Goal: Task Accomplishment & Management: Use online tool/utility

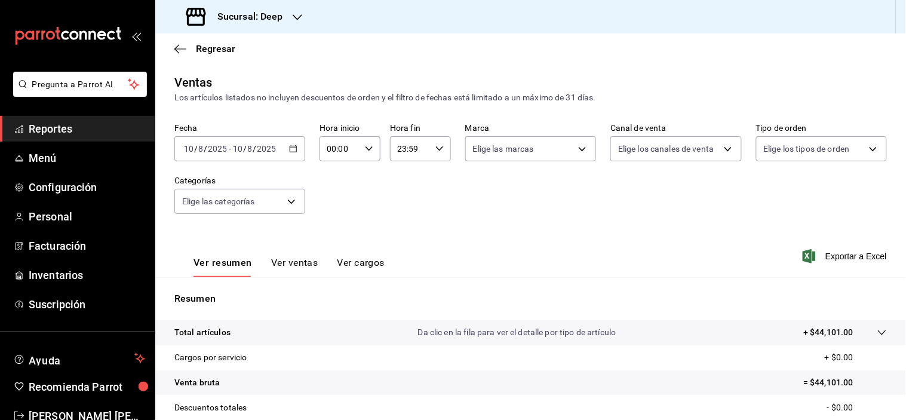
scroll to position [152, 0]
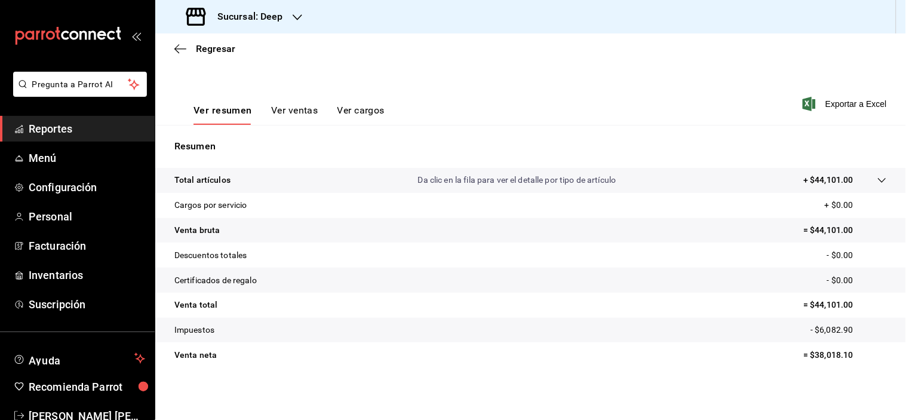
click at [269, 23] on h3 "Sucursal: Deep" at bounding box center [245, 17] width 75 height 14
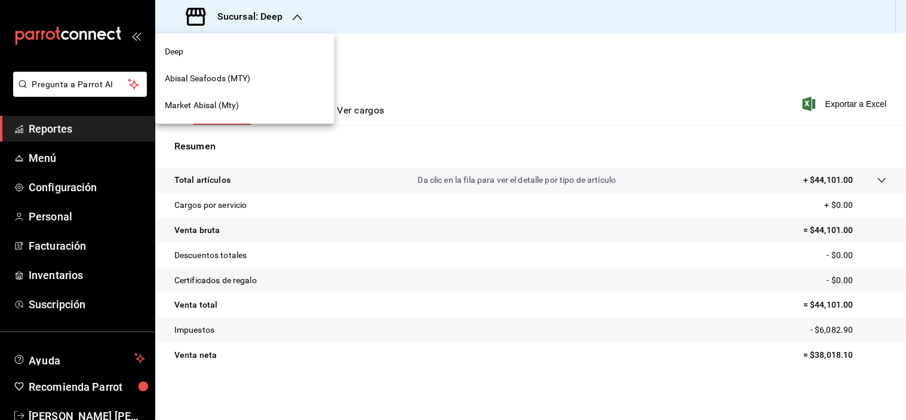
click at [236, 70] on div "Abisal Seafoods (MTY)" at bounding box center [244, 78] width 179 height 27
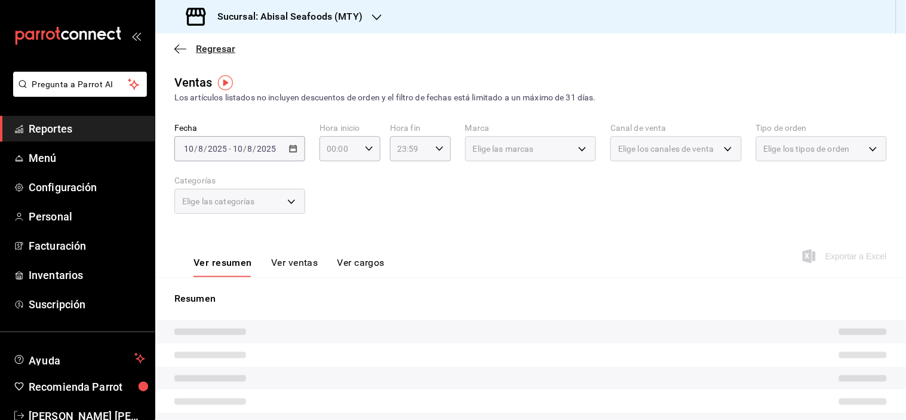
click at [179, 49] on icon "button" at bounding box center [180, 48] width 12 height 1
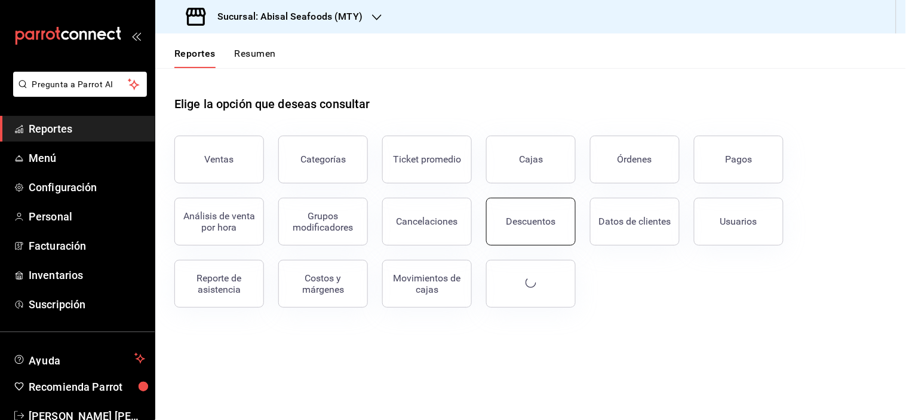
click at [549, 223] on div "Descuentos" at bounding box center [531, 221] width 50 height 11
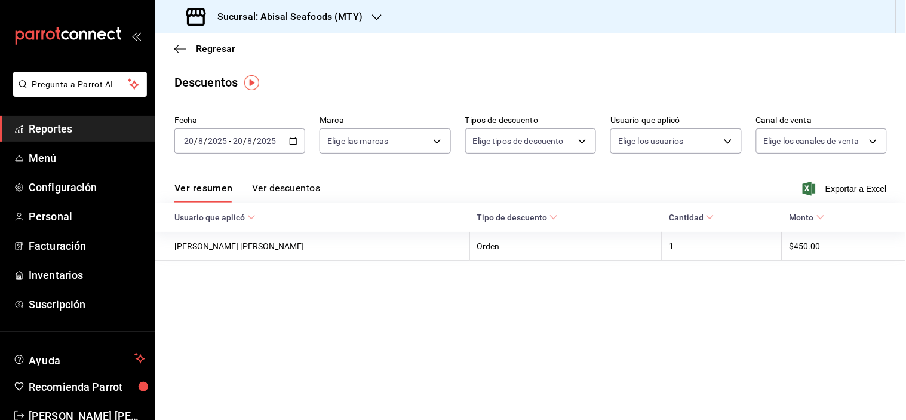
click at [293, 138] on icon "button" at bounding box center [293, 141] width 8 height 8
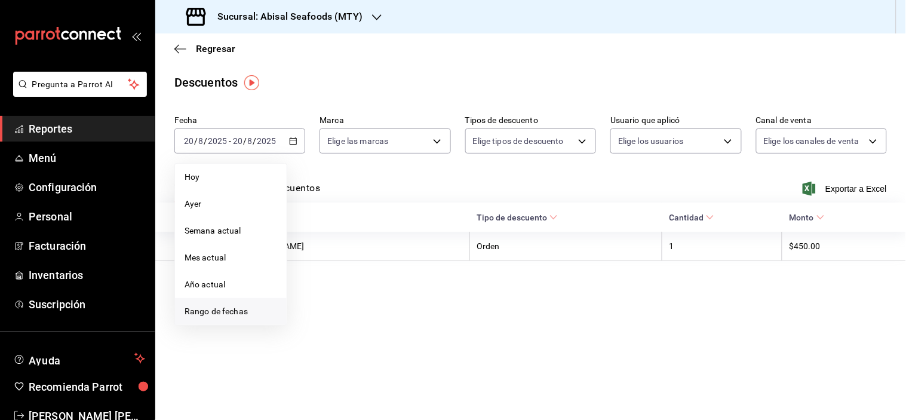
click at [260, 311] on span "Rango de fechas" at bounding box center [230, 311] width 93 height 13
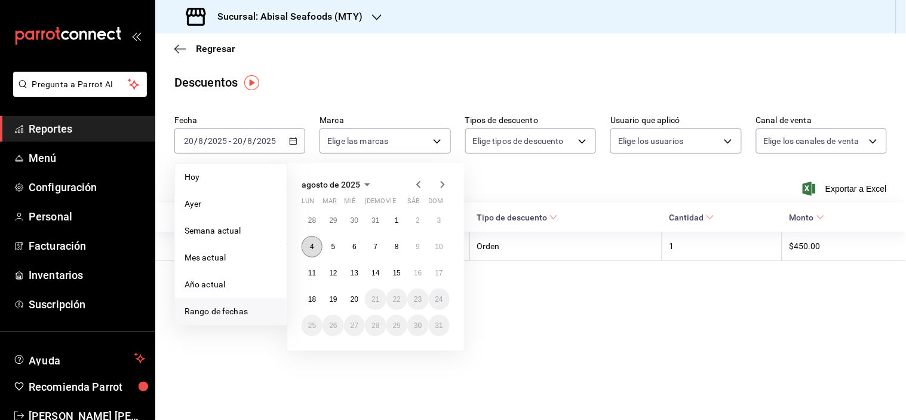
click at [314, 239] on button "4" at bounding box center [312, 246] width 21 height 21
click at [442, 244] on button "10" at bounding box center [439, 246] width 21 height 21
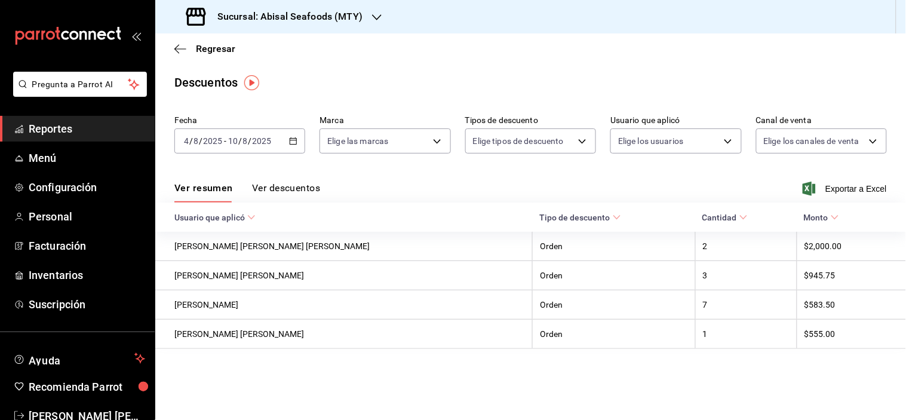
click at [283, 180] on div "Ver resumen Ver descuentos Exportar a Excel" at bounding box center [530, 185] width 751 height 35
click at [285, 187] on button "Ver descuentos" at bounding box center [286, 192] width 68 height 20
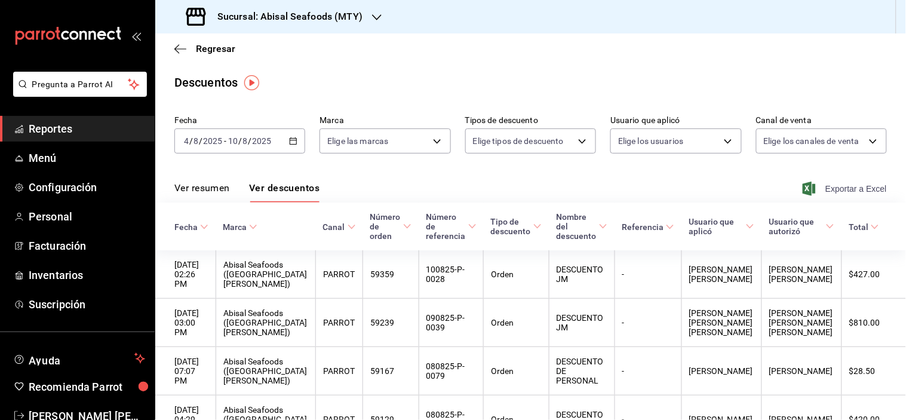
click at [848, 186] on span "Exportar a Excel" at bounding box center [846, 189] width 82 height 14
click at [282, 17] on h3 "Sucursal: Abisal Seafoods (MTY)" at bounding box center [285, 17] width 155 height 14
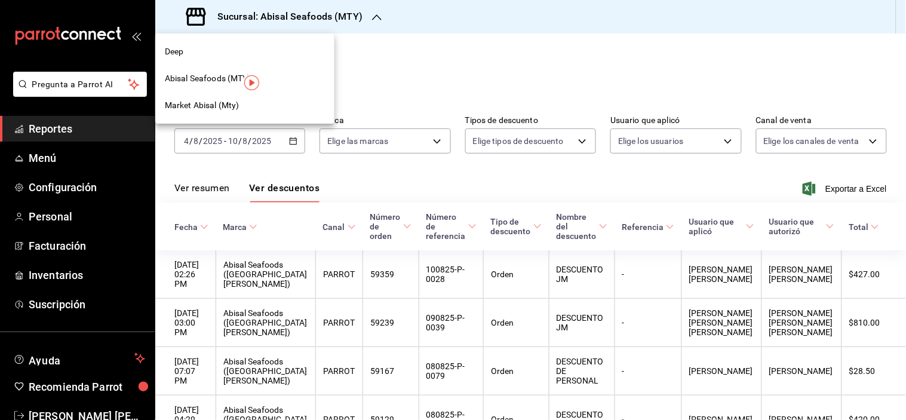
click at [206, 50] on div "Deep" at bounding box center [245, 51] width 160 height 13
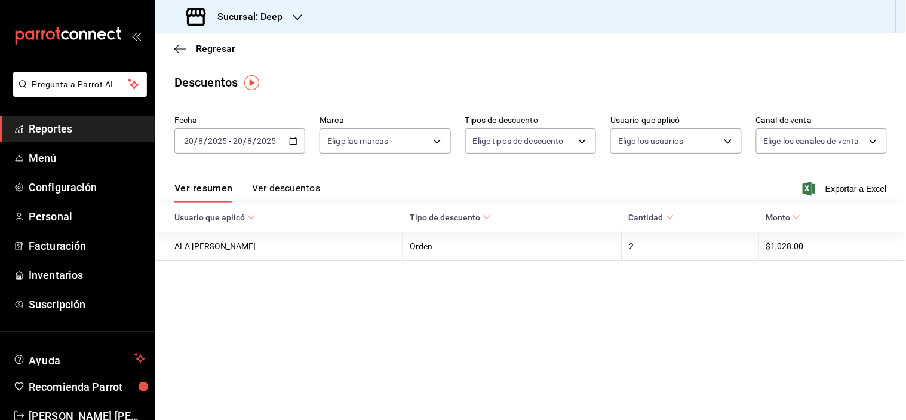
click at [293, 140] on icon "button" at bounding box center [293, 141] width 8 height 8
click at [293, 139] on icon "button" at bounding box center [293, 141] width 8 height 8
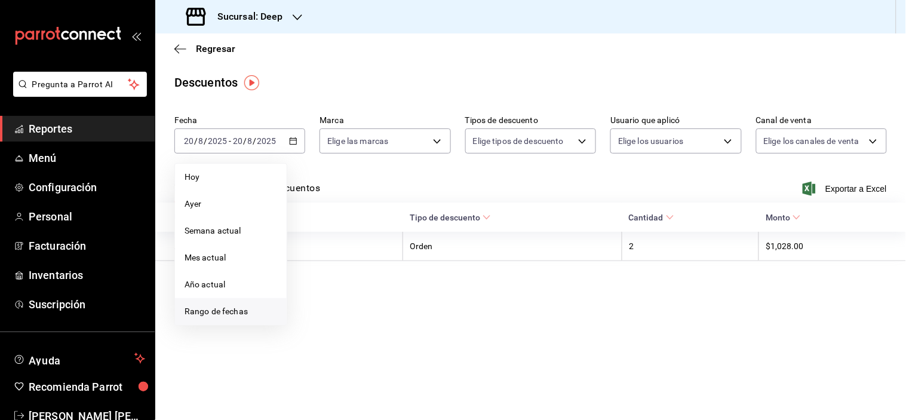
click at [235, 307] on span "Rango de fechas" at bounding box center [230, 311] width 93 height 13
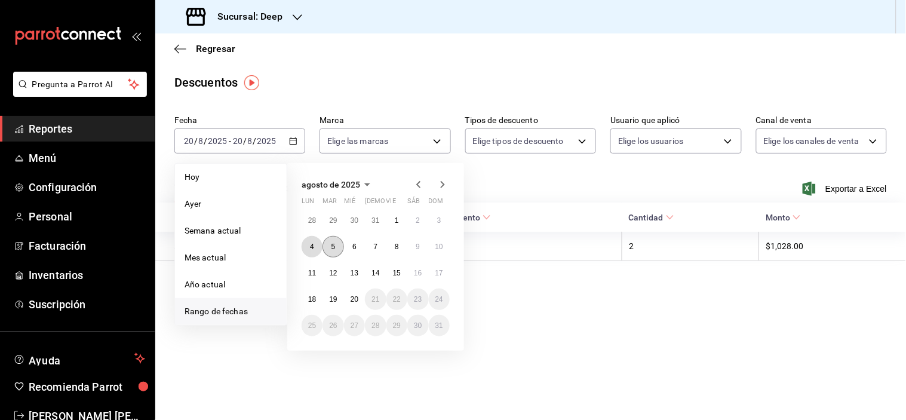
drag, startPoint x: 313, startPoint y: 242, endPoint x: 339, endPoint y: 242, distance: 26.3
click at [312, 242] on abbr "4" at bounding box center [312, 246] width 4 height 8
click at [433, 246] on button "10" at bounding box center [439, 246] width 21 height 21
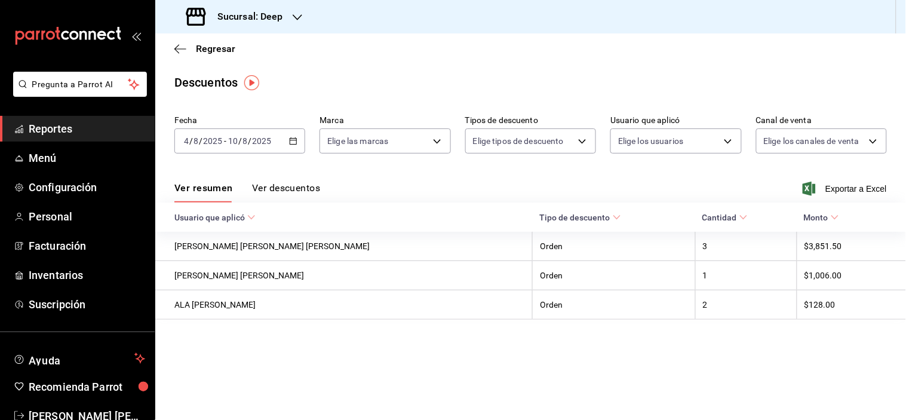
click at [282, 189] on button "Ver descuentos" at bounding box center [286, 192] width 68 height 20
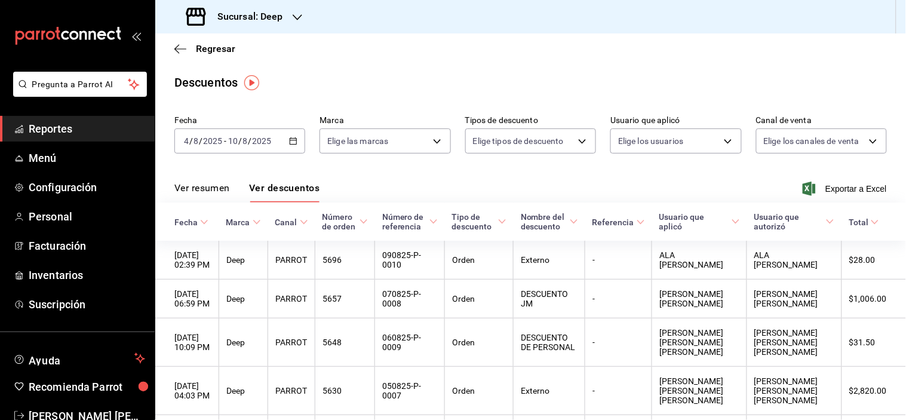
click at [857, 184] on span "Exportar a Excel" at bounding box center [846, 189] width 82 height 14
click at [187, 44] on span "Regresar" at bounding box center [204, 48] width 61 height 11
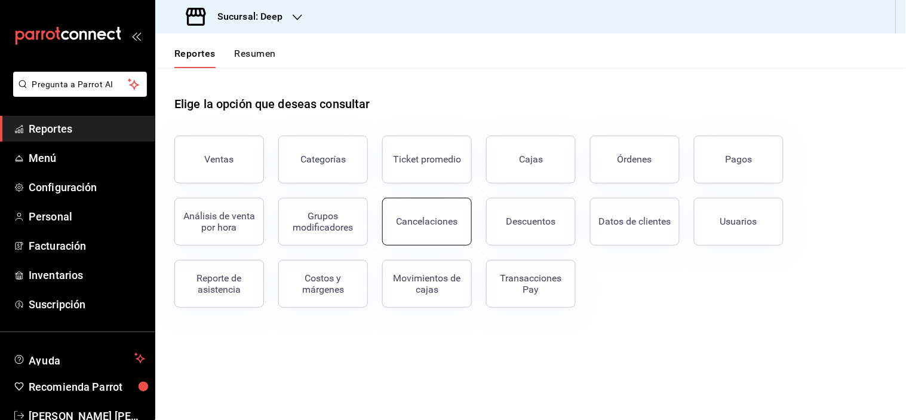
click at [411, 216] on div "Cancelaciones" at bounding box center [426, 221] width 61 height 11
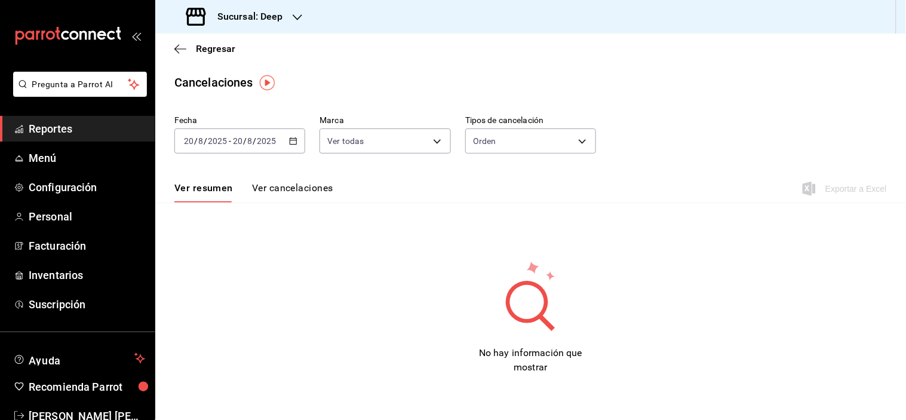
click at [294, 141] on icon "button" at bounding box center [293, 141] width 8 height 8
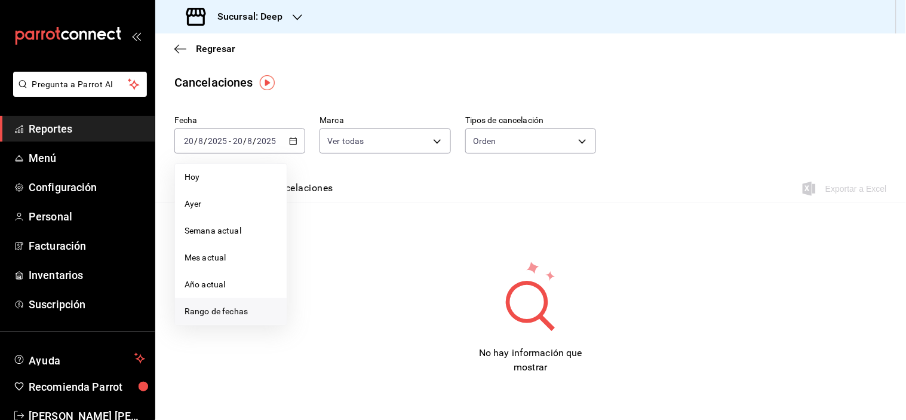
click at [248, 309] on span "Rango de fechas" at bounding box center [230, 311] width 93 height 13
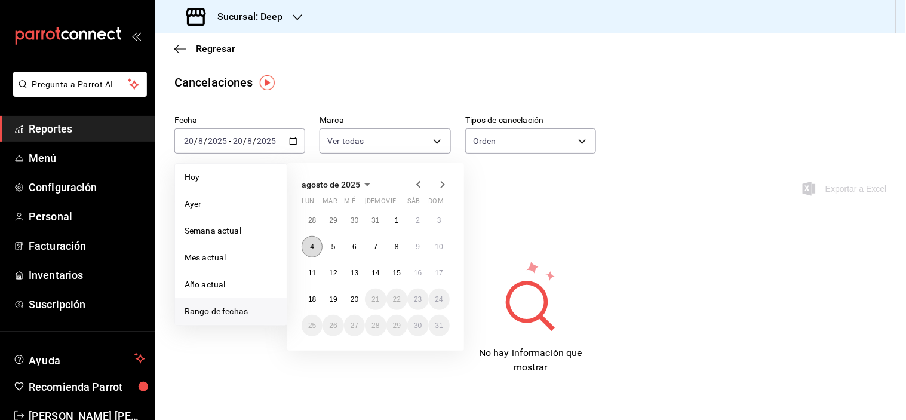
click at [316, 247] on button "4" at bounding box center [312, 246] width 21 height 21
click at [441, 248] on abbr "10" at bounding box center [439, 246] width 8 height 8
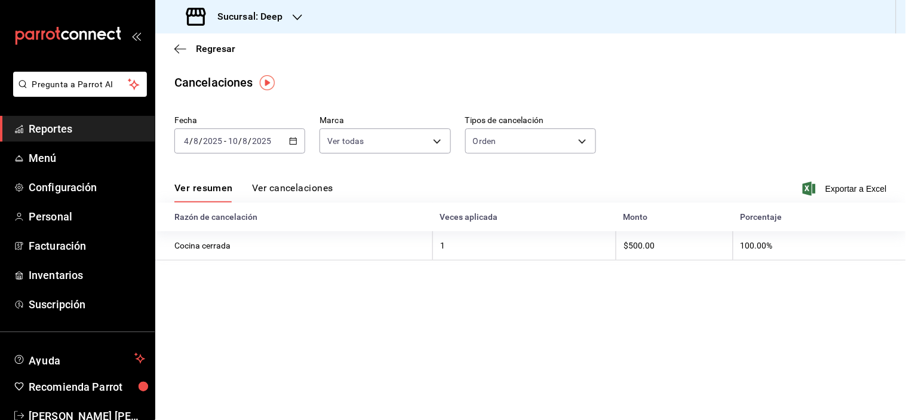
click at [288, 186] on button "Ver cancelaciones" at bounding box center [292, 192] width 81 height 20
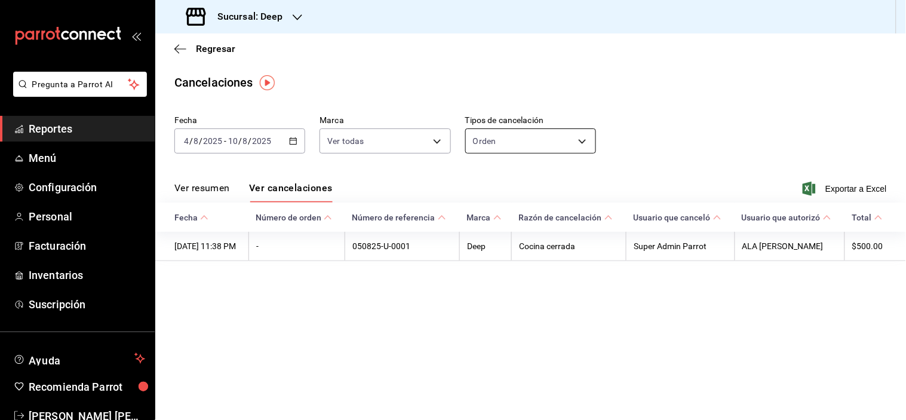
click at [491, 143] on body "Pregunta a Parrot AI Reportes Menú Configuración Personal Facturación Inventari…" at bounding box center [453, 210] width 906 height 420
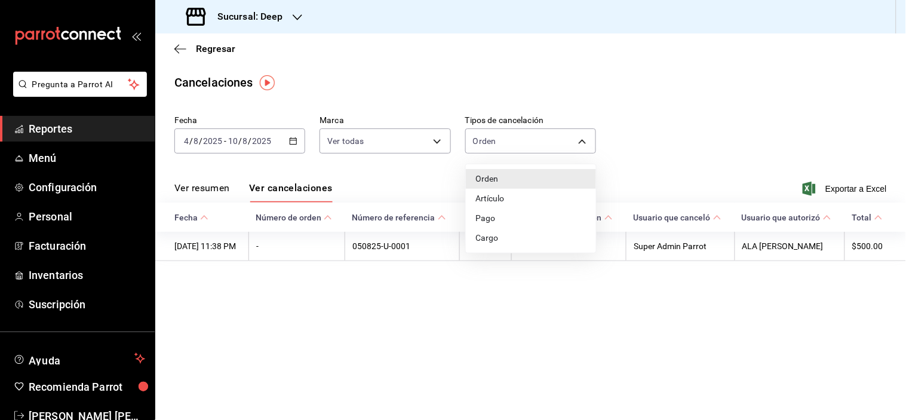
click at [500, 190] on li "Artículo" at bounding box center [531, 199] width 130 height 20
type input "ORDER_ITEM"
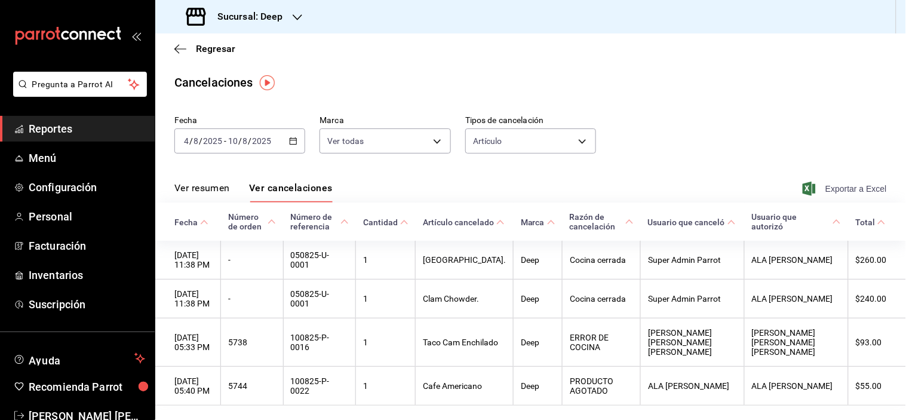
click at [850, 187] on span "Exportar a Excel" at bounding box center [846, 189] width 82 height 14
click at [188, 44] on span "Regresar" at bounding box center [204, 48] width 61 height 11
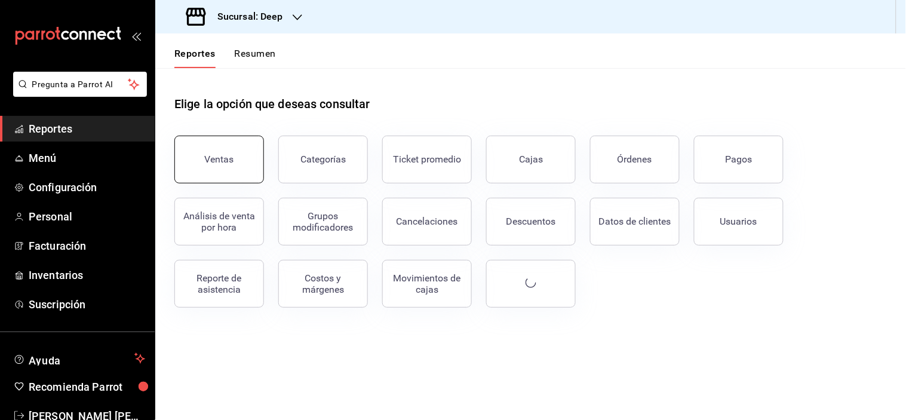
click at [241, 148] on button "Ventas" at bounding box center [219, 160] width 90 height 48
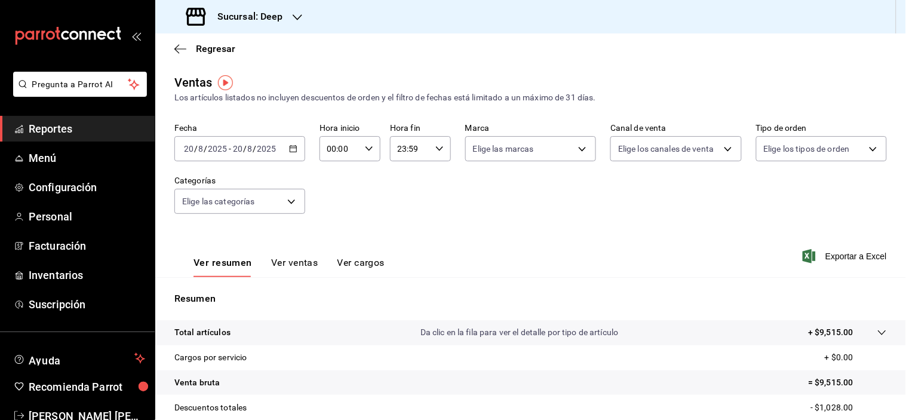
click at [293, 151] on icon "button" at bounding box center [293, 148] width 8 height 8
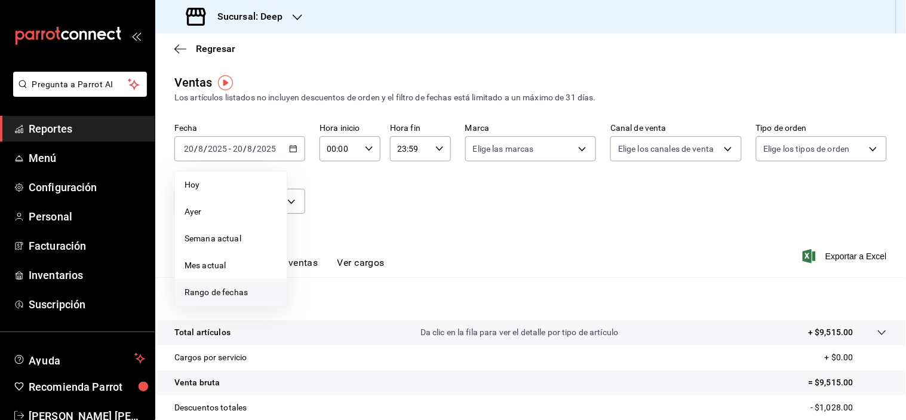
click at [215, 291] on span "Rango de fechas" at bounding box center [230, 292] width 93 height 13
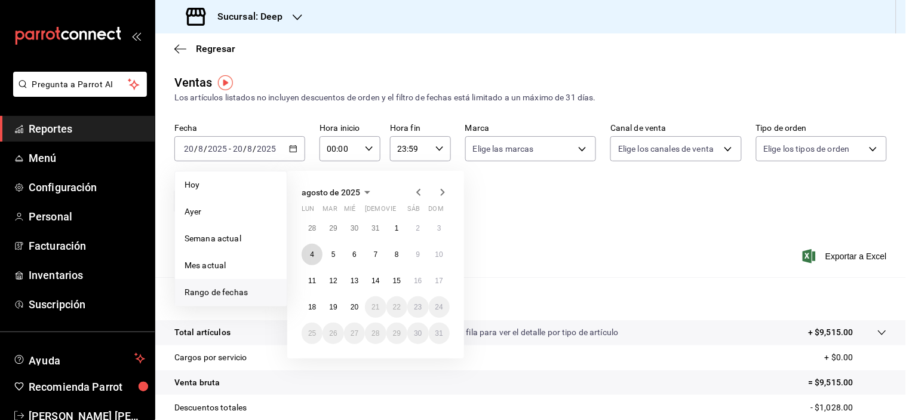
drag, startPoint x: 307, startPoint y: 257, endPoint x: 430, endPoint y: 264, distance: 123.8
click at [307, 257] on button "4" at bounding box center [312, 254] width 21 height 21
click at [438, 250] on abbr "10" at bounding box center [439, 254] width 8 height 8
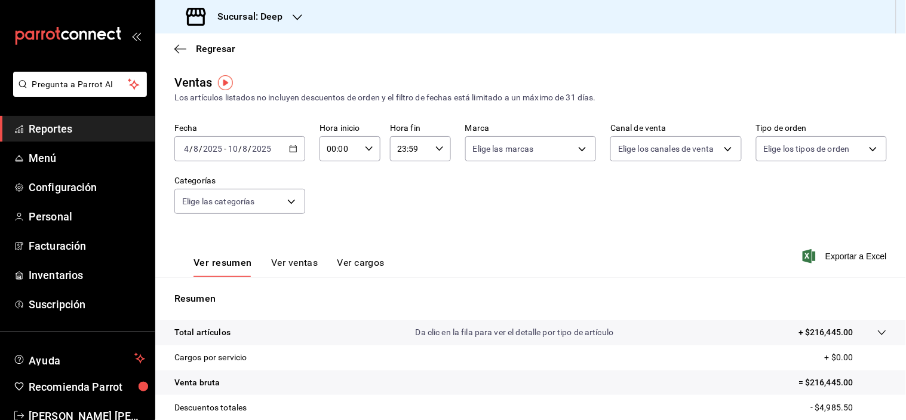
click at [872, 254] on span "Exportar a Excel" at bounding box center [846, 256] width 82 height 14
click at [179, 50] on icon "button" at bounding box center [180, 49] width 12 height 11
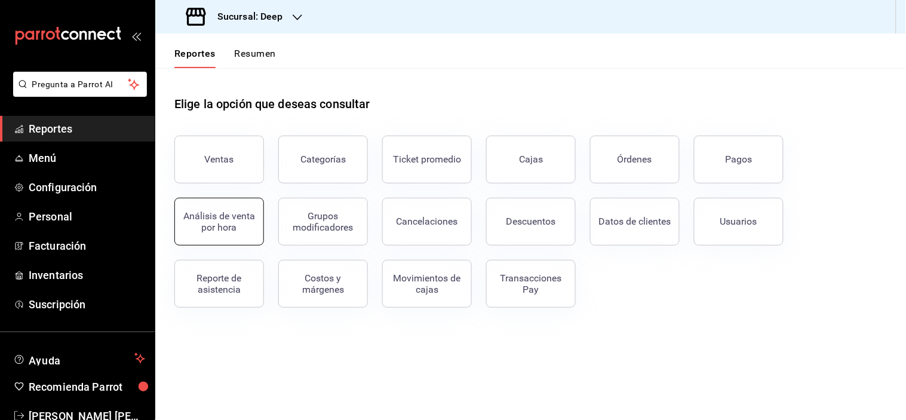
click at [229, 229] on div "Análisis de venta por hora" at bounding box center [219, 221] width 74 height 23
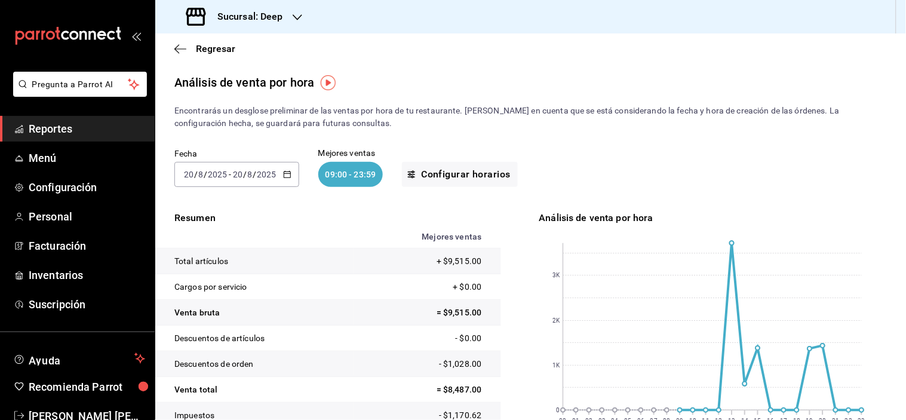
click at [283, 171] on icon "button" at bounding box center [287, 174] width 8 height 8
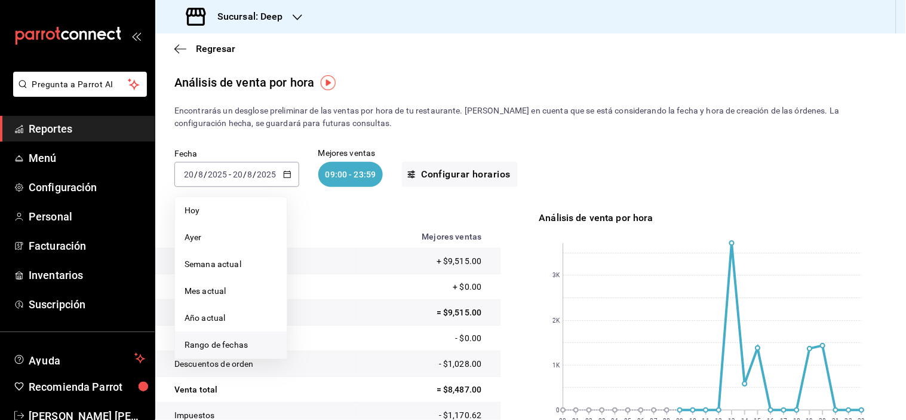
click at [239, 347] on span "Rango de fechas" at bounding box center [230, 345] width 93 height 13
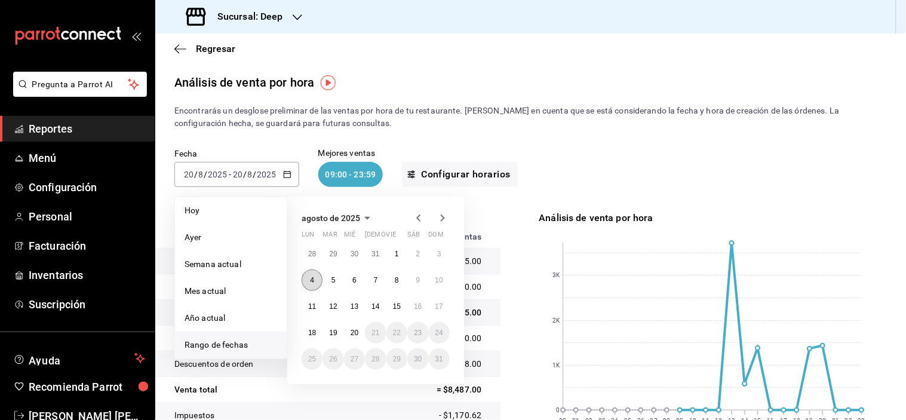
click at [307, 279] on button "4" at bounding box center [312, 279] width 21 height 21
click at [435, 276] on button "10" at bounding box center [439, 279] width 21 height 21
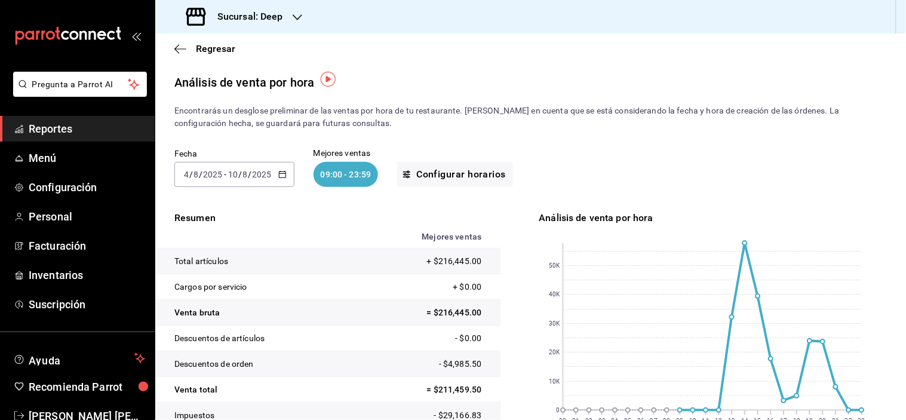
scroll to position [66, 0]
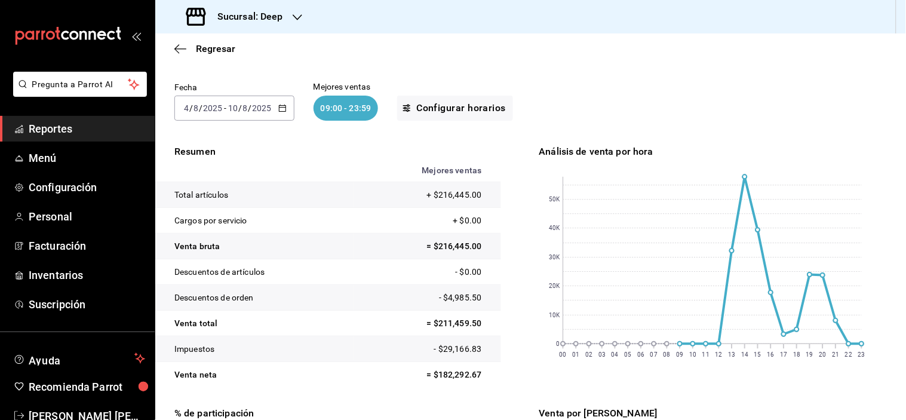
click at [247, 16] on h3 "Sucursal: Deep" at bounding box center [245, 17] width 75 height 14
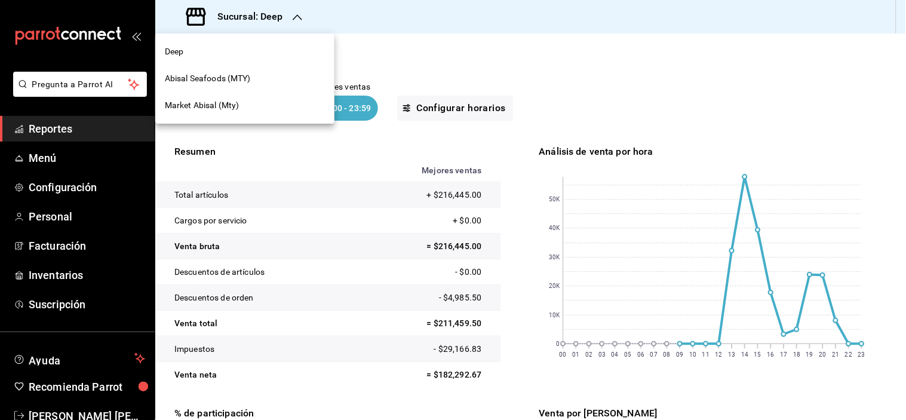
click at [230, 108] on span "Market Abisal (Mty)" at bounding box center [202, 105] width 75 height 13
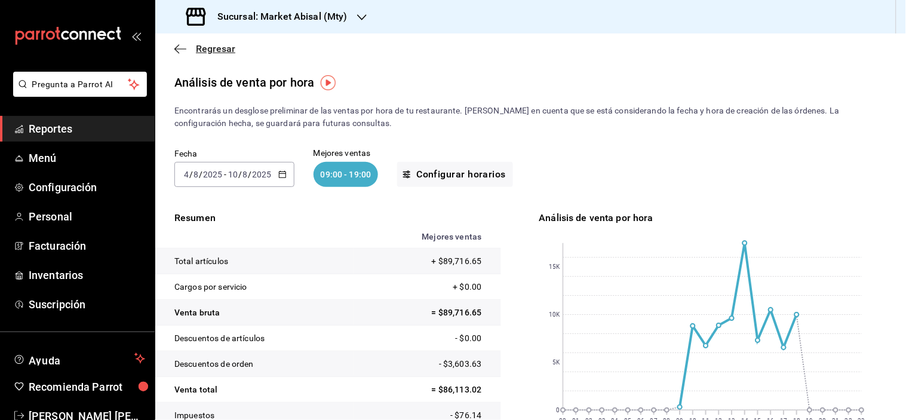
click at [181, 45] on icon "button" at bounding box center [180, 49] width 12 height 11
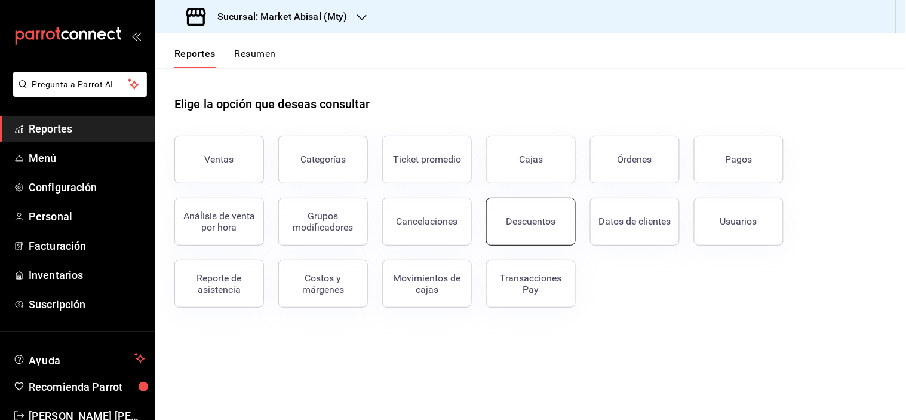
click at [530, 223] on div "Descuentos" at bounding box center [531, 221] width 50 height 11
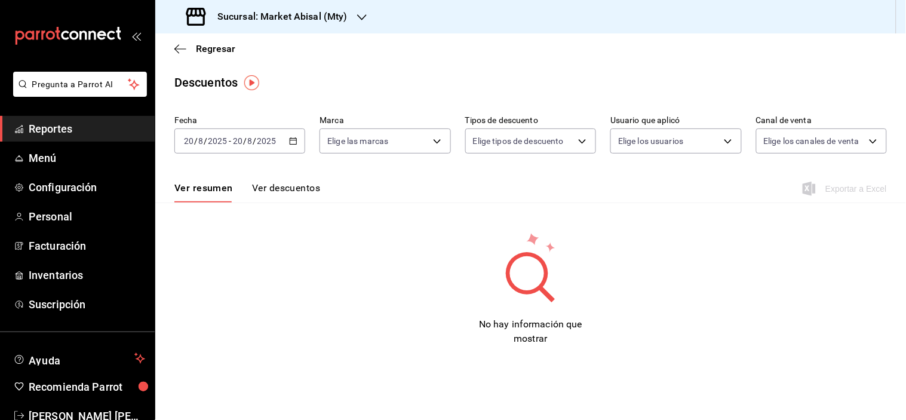
click at [294, 140] on \(Stroke\) "button" at bounding box center [293, 140] width 7 height 1
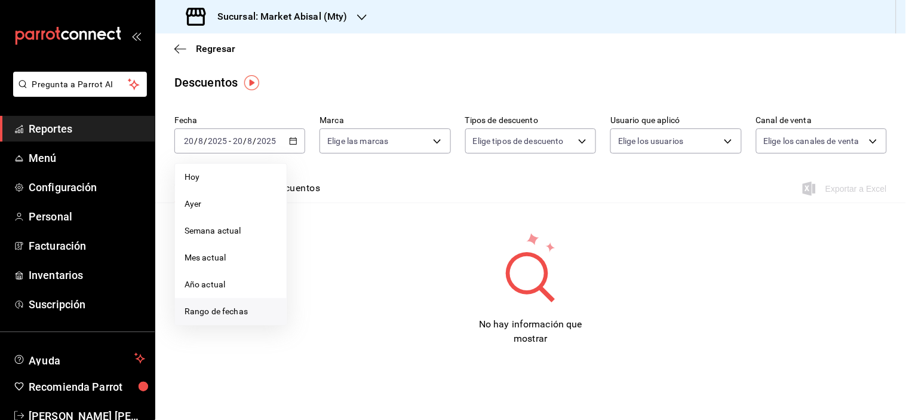
click at [231, 307] on span "Rango de fechas" at bounding box center [230, 311] width 93 height 13
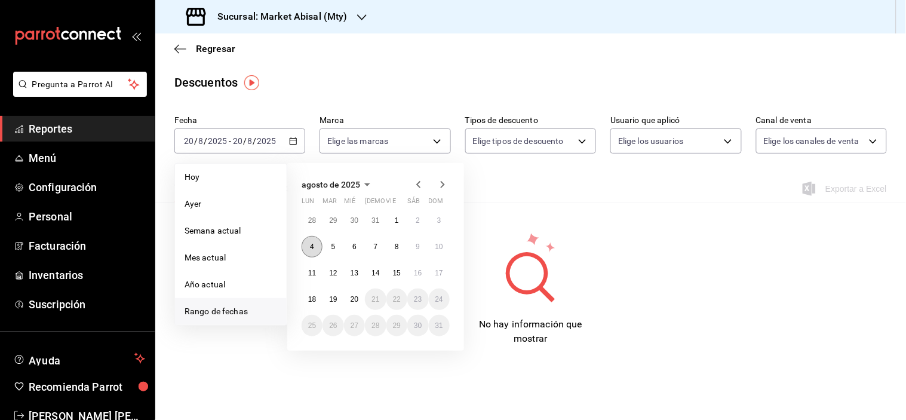
click at [312, 245] on abbr "4" at bounding box center [312, 246] width 4 height 8
click at [436, 245] on abbr "10" at bounding box center [439, 246] width 8 height 8
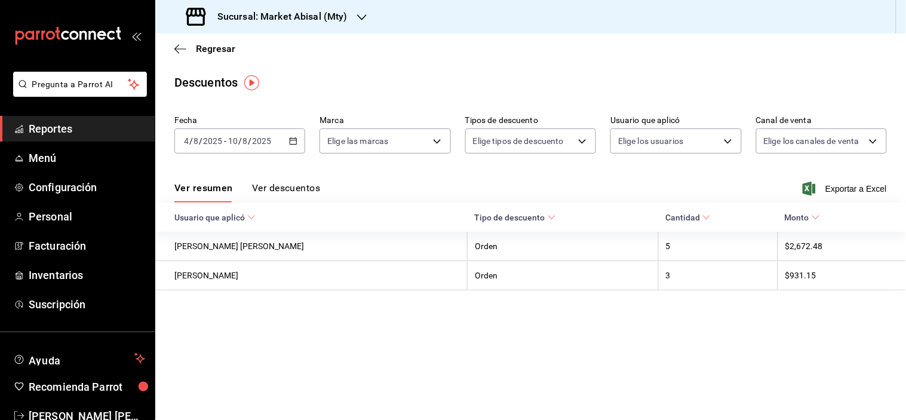
click at [278, 191] on button "Ver descuentos" at bounding box center [286, 192] width 68 height 20
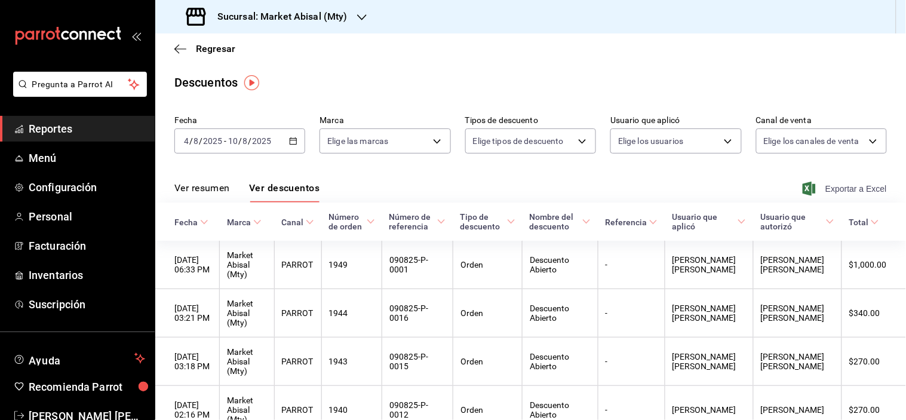
click at [857, 183] on span "Exportar a Excel" at bounding box center [846, 189] width 82 height 14
click at [179, 44] on icon "button" at bounding box center [180, 49] width 12 height 11
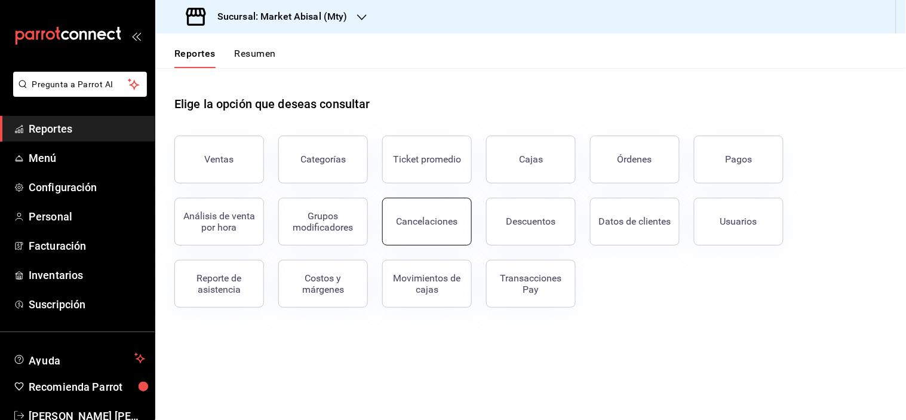
click at [458, 210] on button "Cancelaciones" at bounding box center [427, 222] width 90 height 48
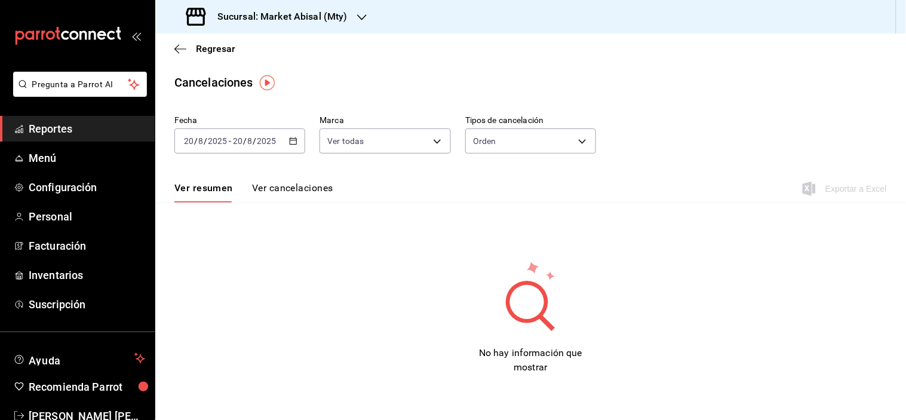
click at [294, 140] on icon "button" at bounding box center [293, 141] width 8 height 8
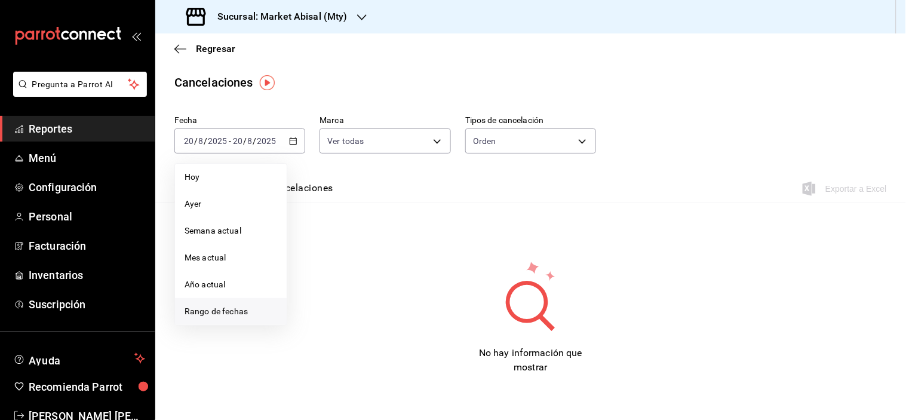
click at [237, 309] on span "Rango de fechas" at bounding box center [230, 311] width 93 height 13
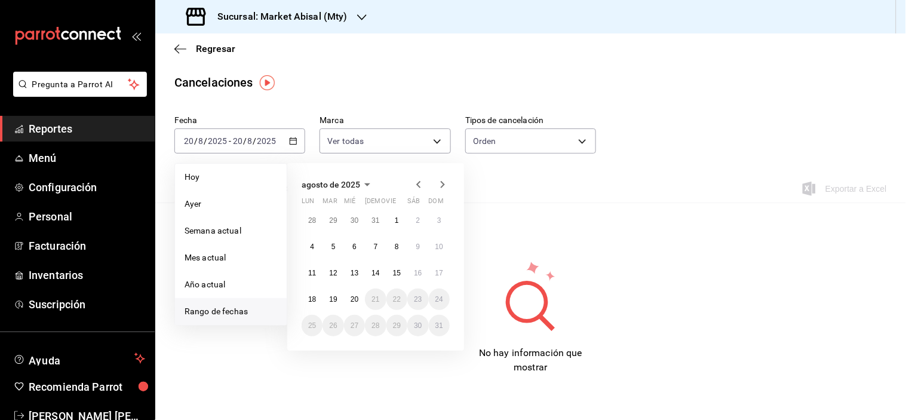
click at [229, 302] on li "Rango de fechas" at bounding box center [231, 311] width 112 height 27
click at [307, 241] on button "4" at bounding box center [312, 246] width 21 height 21
click at [436, 245] on abbr "10" at bounding box center [439, 246] width 8 height 8
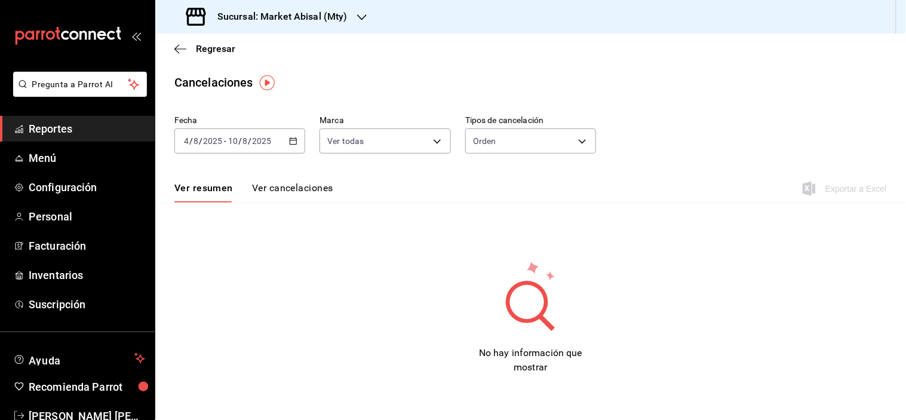
click at [325, 187] on button "Ver cancelaciones" at bounding box center [292, 192] width 81 height 20
click at [181, 44] on icon "button" at bounding box center [180, 49] width 12 height 11
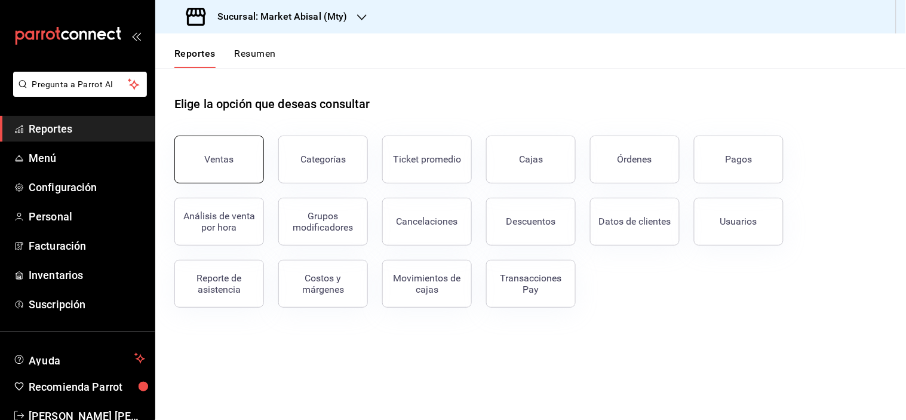
click at [200, 171] on button "Ventas" at bounding box center [219, 160] width 90 height 48
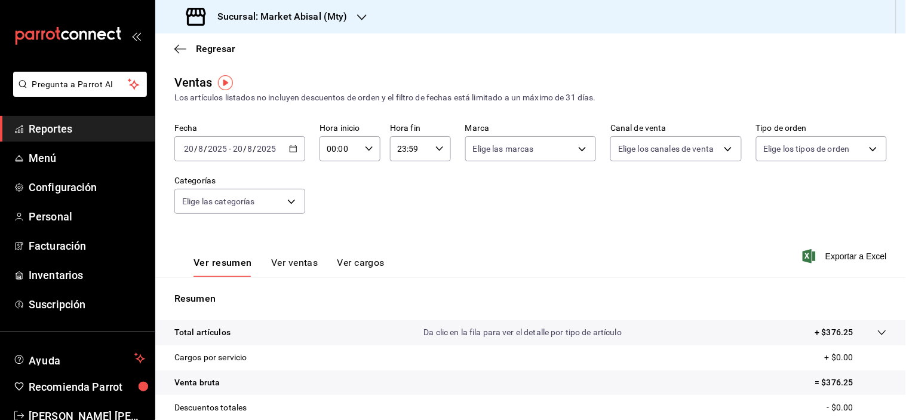
click at [290, 148] on 287 "button" at bounding box center [293, 149] width 7 height 7
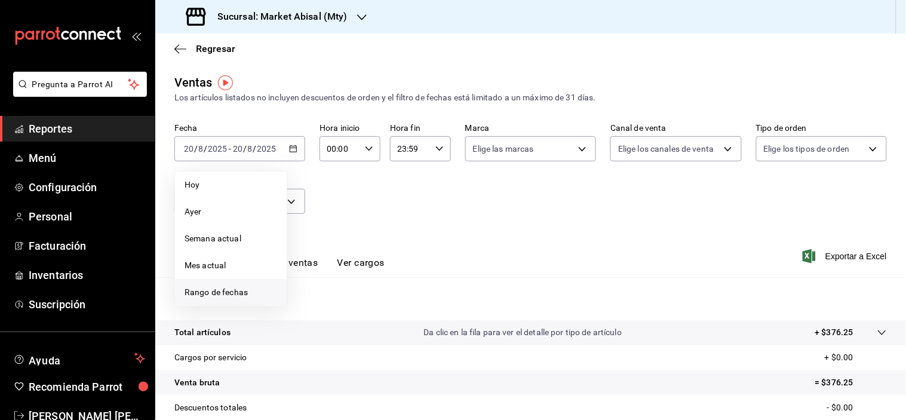
click at [205, 287] on span "Rango de fechas" at bounding box center [230, 292] width 93 height 13
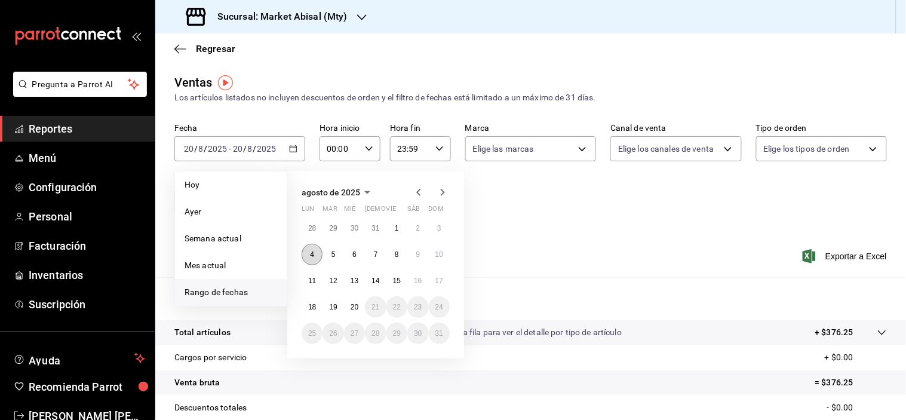
click at [310, 256] on abbr "4" at bounding box center [312, 254] width 4 height 8
click at [439, 257] on abbr "10" at bounding box center [439, 254] width 8 height 8
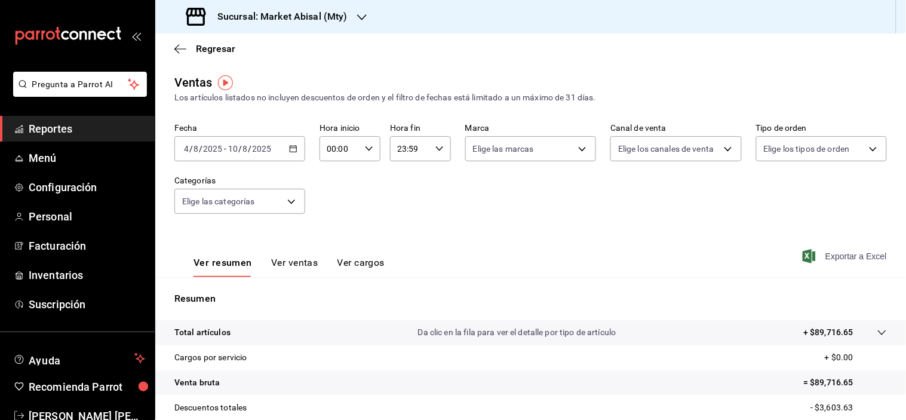
click at [835, 255] on span "Exportar a Excel" at bounding box center [846, 256] width 82 height 14
click at [186, 38] on div "Regresar" at bounding box center [530, 48] width 751 height 30
click at [176, 57] on div "Regresar" at bounding box center [530, 48] width 751 height 30
click at [183, 45] on icon "button" at bounding box center [180, 49] width 12 height 11
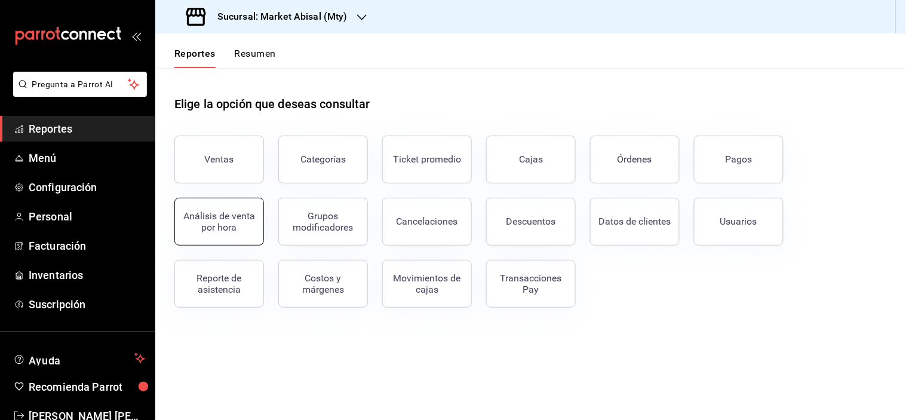
click at [217, 211] on div "Análisis de venta por hora" at bounding box center [219, 221] width 74 height 23
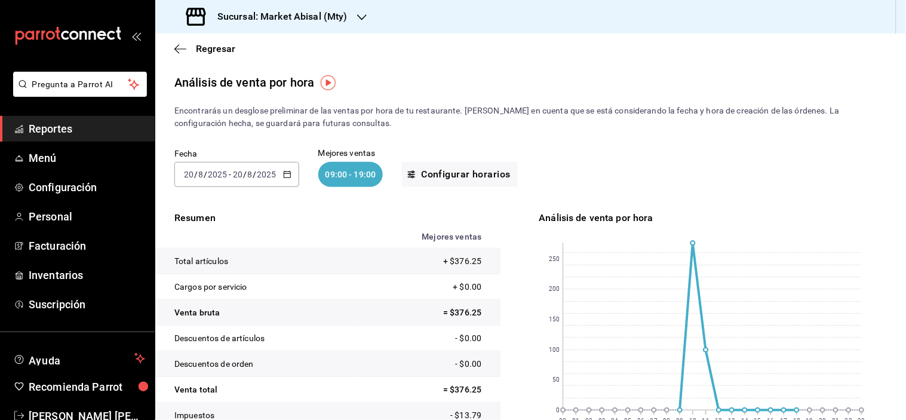
click at [284, 174] on \(Stroke\) "button" at bounding box center [287, 173] width 7 height 1
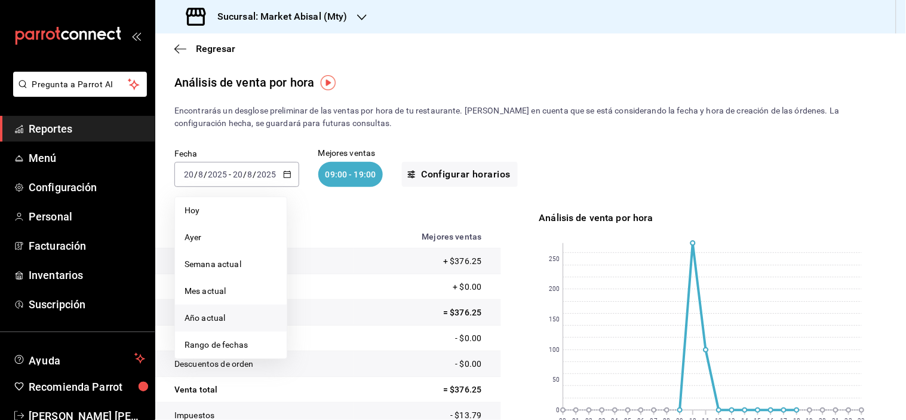
click at [224, 317] on span "Año actual" at bounding box center [230, 318] width 93 height 13
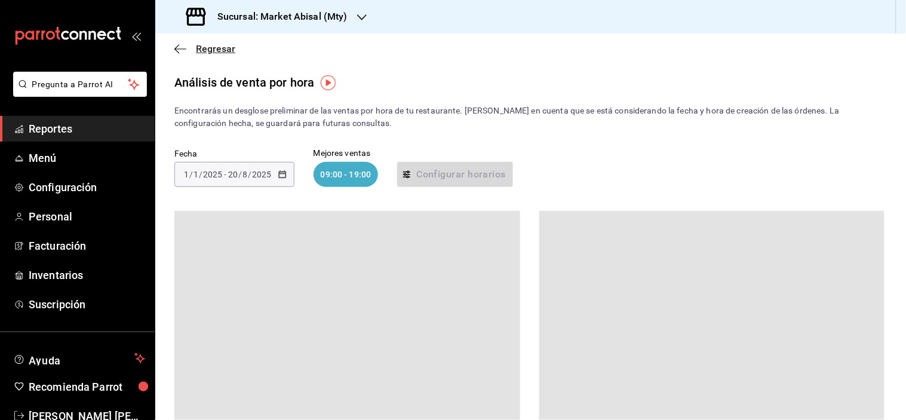
click at [176, 45] on icon "button" at bounding box center [180, 49] width 12 height 11
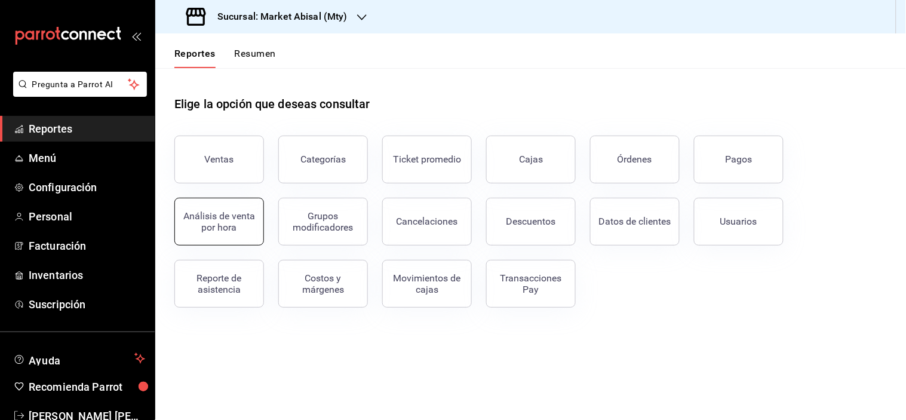
click at [242, 224] on div "Análisis de venta por hora" at bounding box center [219, 221] width 74 height 23
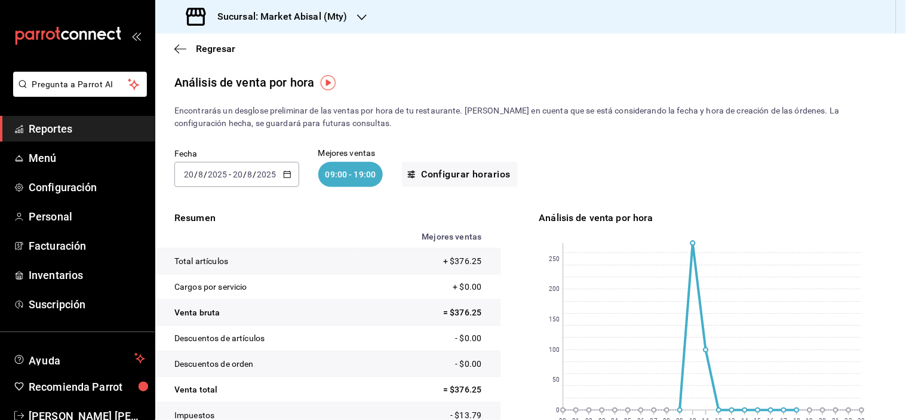
click at [285, 174] on icon "button" at bounding box center [287, 174] width 8 height 8
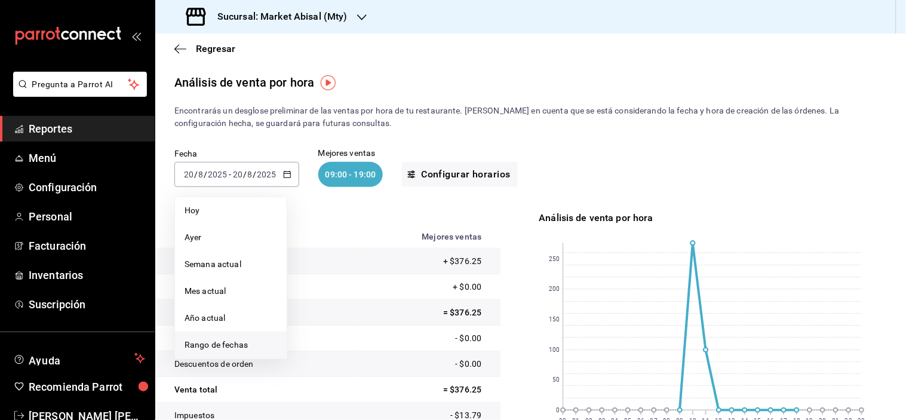
click at [228, 345] on span "Rango de fechas" at bounding box center [230, 345] width 93 height 13
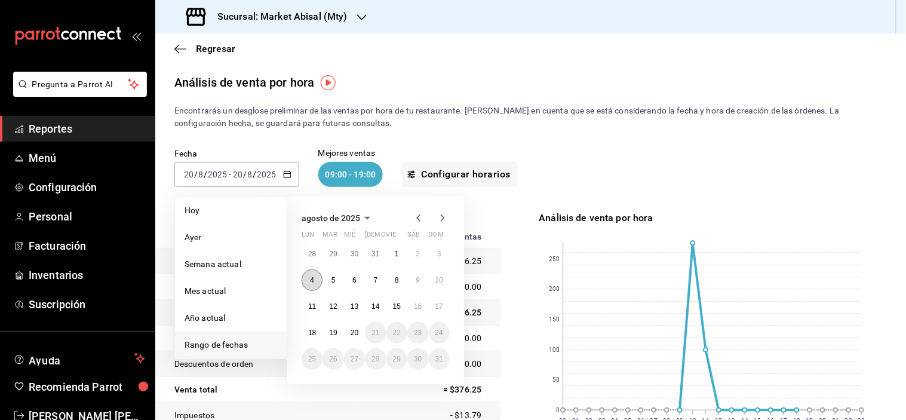
click at [307, 282] on button "4" at bounding box center [312, 279] width 21 height 21
click at [432, 283] on button "10" at bounding box center [439, 279] width 21 height 21
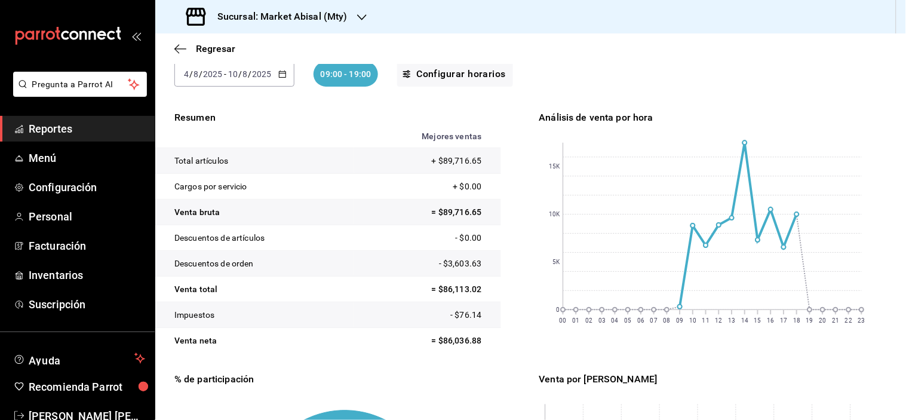
scroll to position [133, 0]
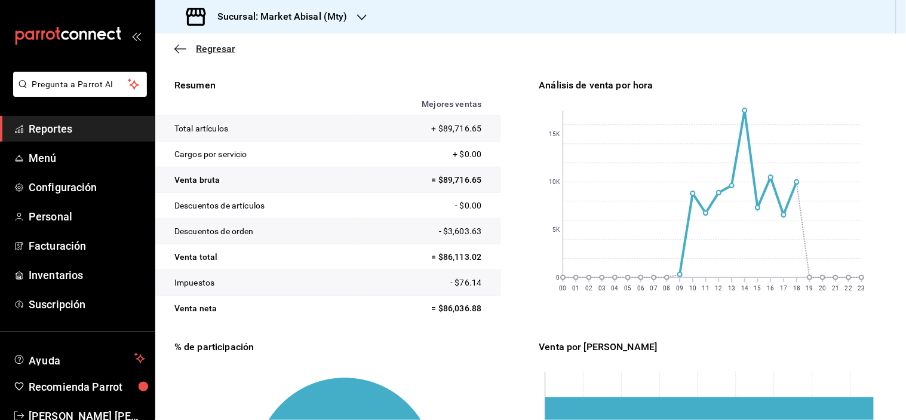
click at [180, 49] on icon "button" at bounding box center [180, 49] width 12 height 11
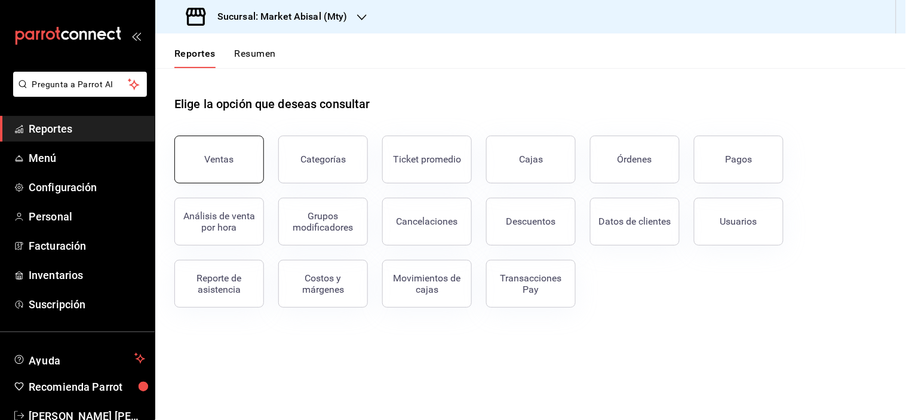
click at [243, 169] on button "Ventas" at bounding box center [219, 160] width 90 height 48
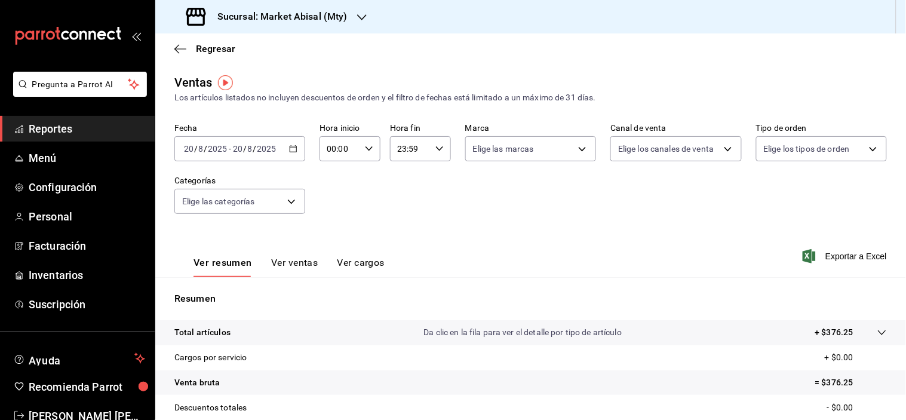
click at [291, 151] on icon "button" at bounding box center [293, 148] width 8 height 8
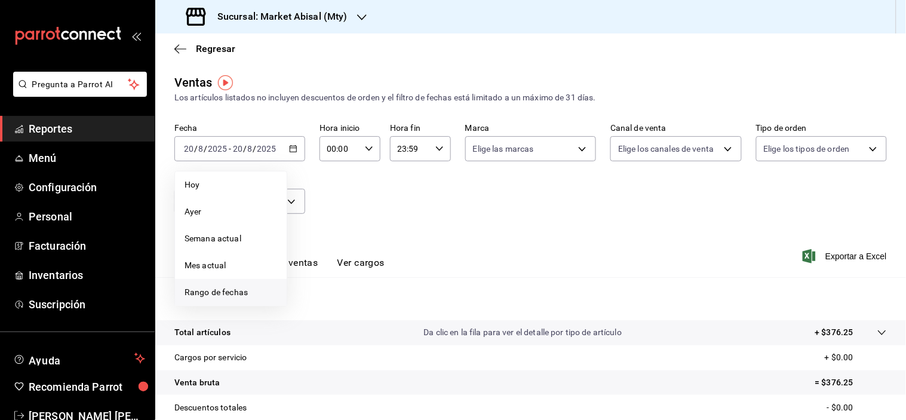
click at [248, 290] on span "Rango de fechas" at bounding box center [230, 292] width 93 height 13
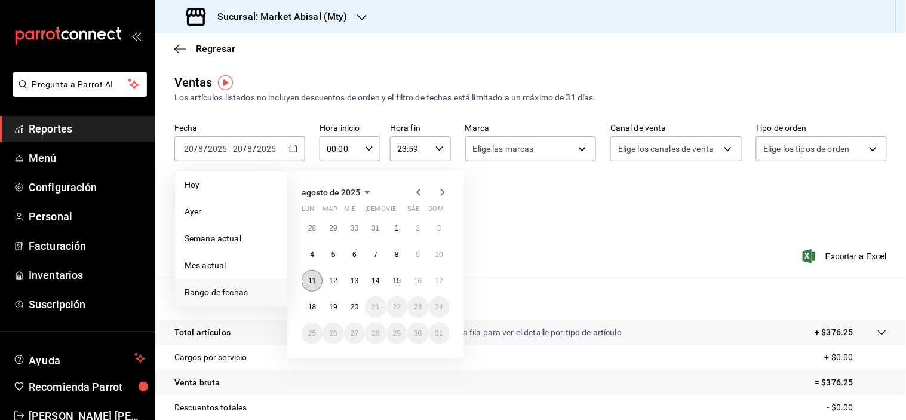
click at [316, 290] on button "11" at bounding box center [312, 280] width 21 height 21
click at [436, 277] on abbr "17" at bounding box center [439, 280] width 8 height 8
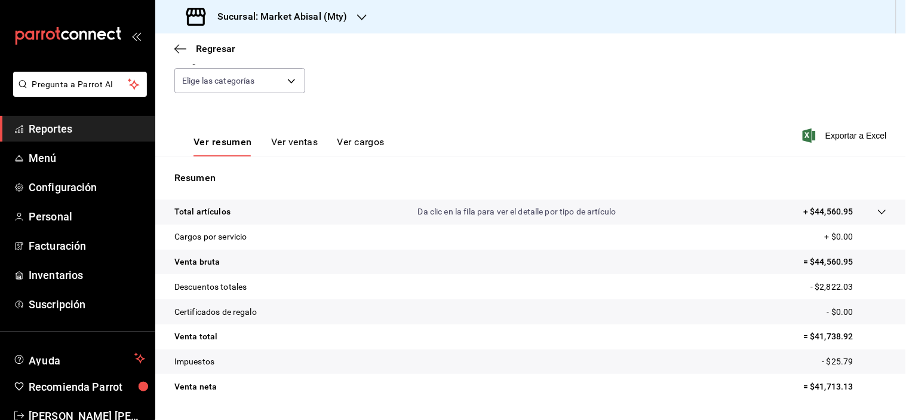
scroll to position [152, 0]
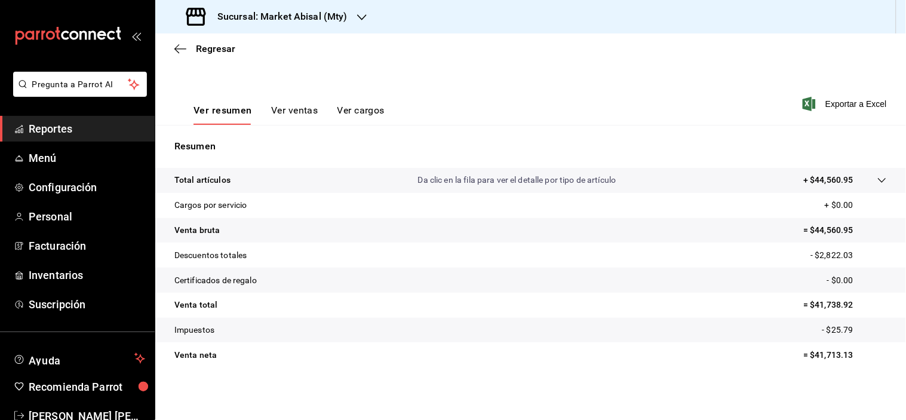
click at [180, 42] on div "Regresar" at bounding box center [530, 48] width 751 height 30
click at [180, 50] on icon "button" at bounding box center [180, 49] width 12 height 11
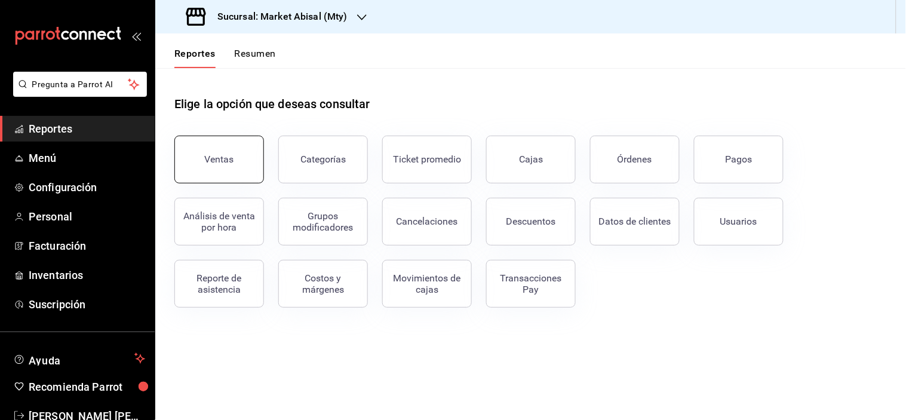
click at [239, 153] on button "Ventas" at bounding box center [219, 160] width 90 height 48
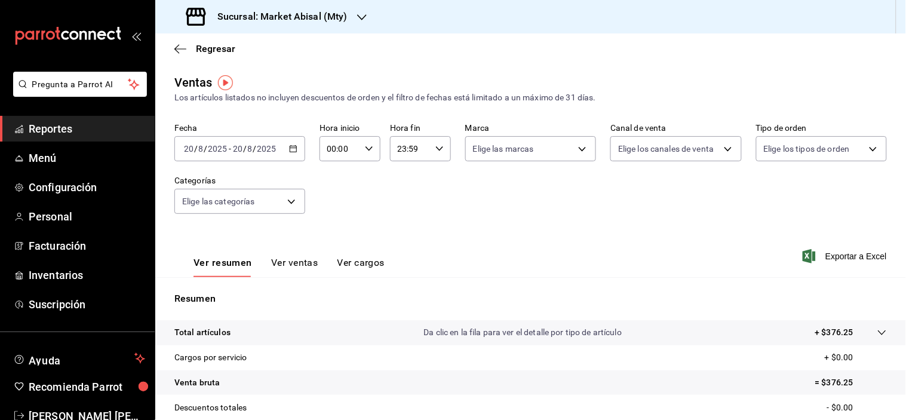
click at [294, 146] on icon "button" at bounding box center [293, 148] width 8 height 8
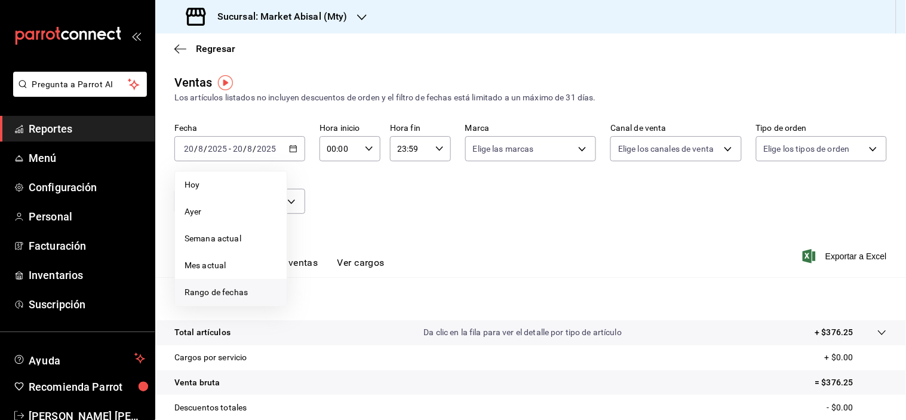
click at [239, 288] on span "Rango de fechas" at bounding box center [230, 292] width 93 height 13
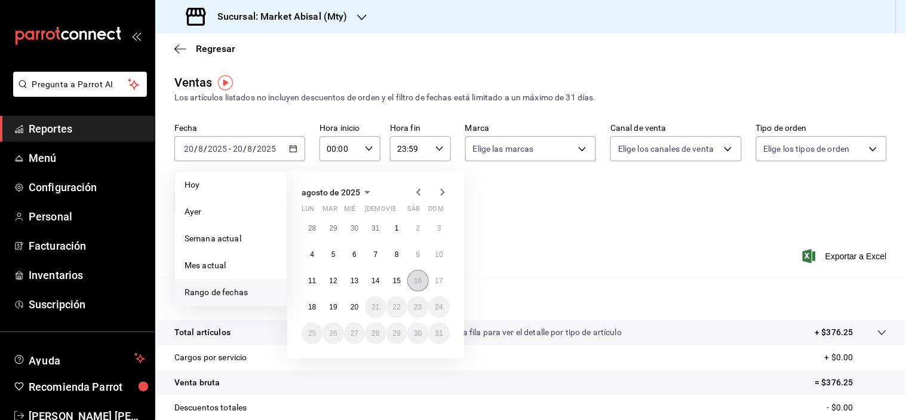
click at [419, 276] on abbr "16" at bounding box center [418, 280] width 8 height 8
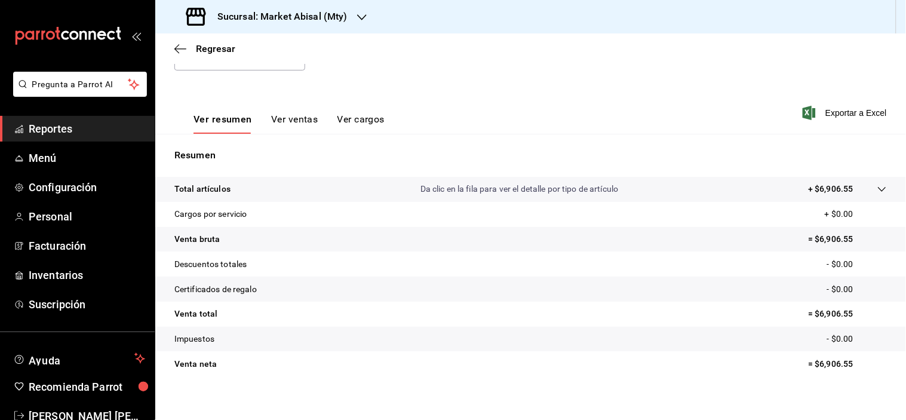
scroll to position [152, 0]
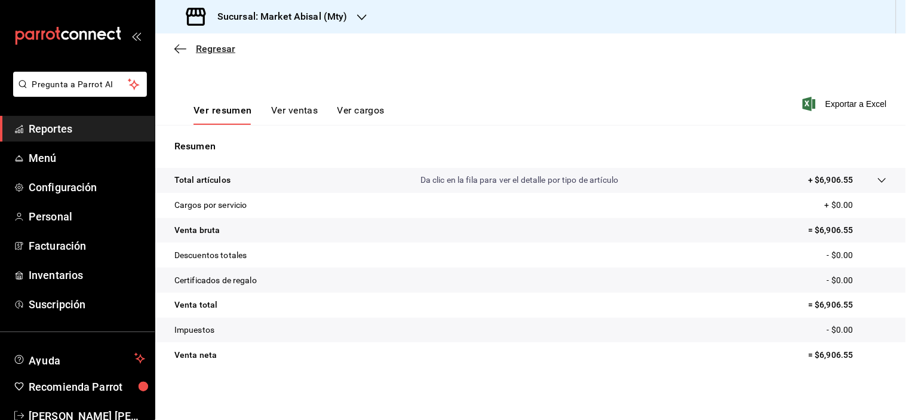
click at [174, 49] on icon "button" at bounding box center [180, 49] width 12 height 11
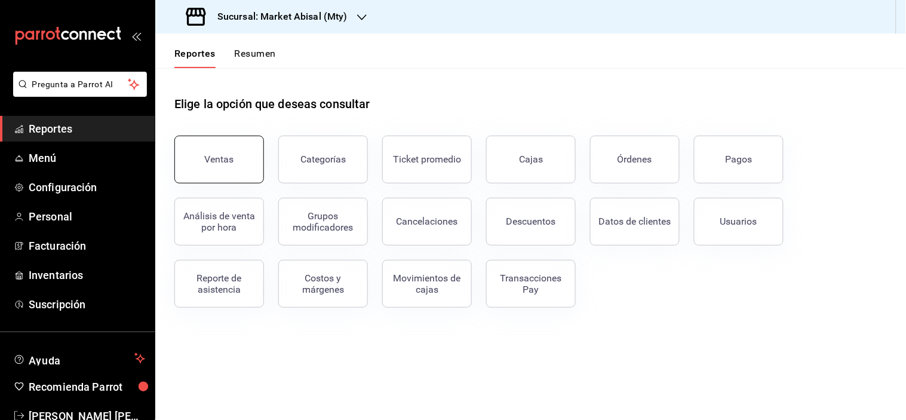
click at [229, 153] on div "Ventas" at bounding box center [219, 158] width 29 height 11
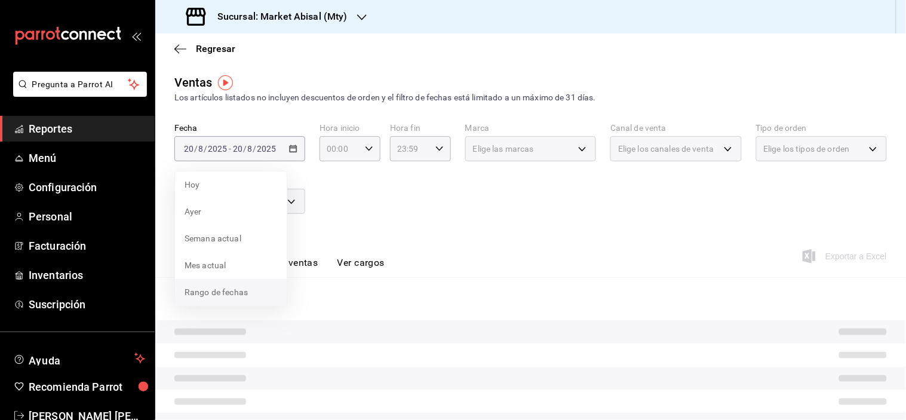
click at [208, 287] on span "Rango de fechas" at bounding box center [230, 292] width 93 height 13
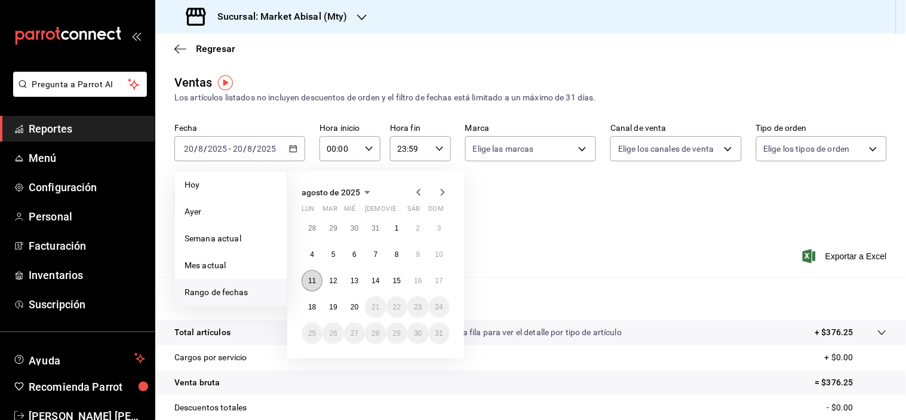
click at [307, 284] on button "11" at bounding box center [312, 280] width 21 height 21
click at [429, 281] on button "17" at bounding box center [439, 280] width 21 height 21
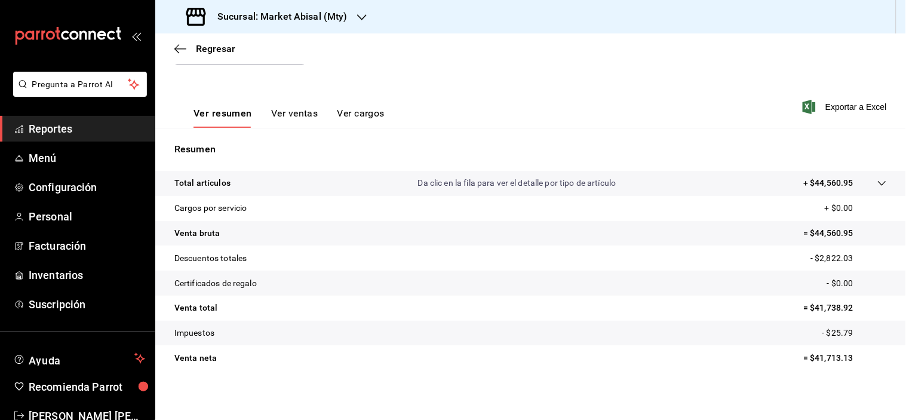
scroll to position [152, 0]
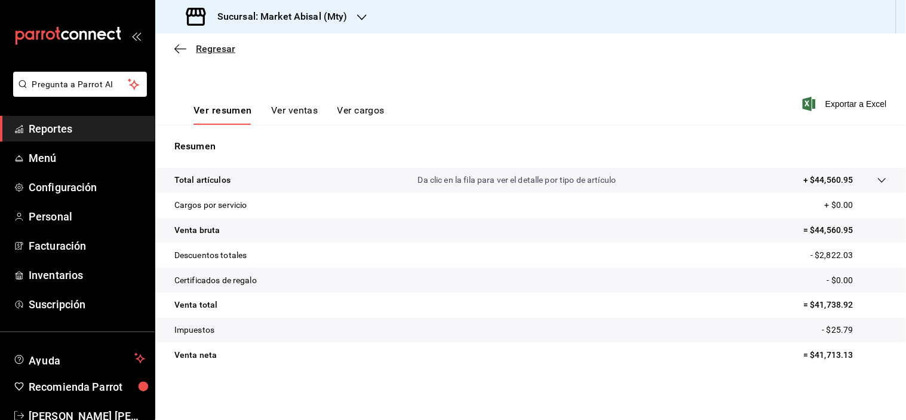
click at [184, 47] on icon "button" at bounding box center [180, 49] width 12 height 11
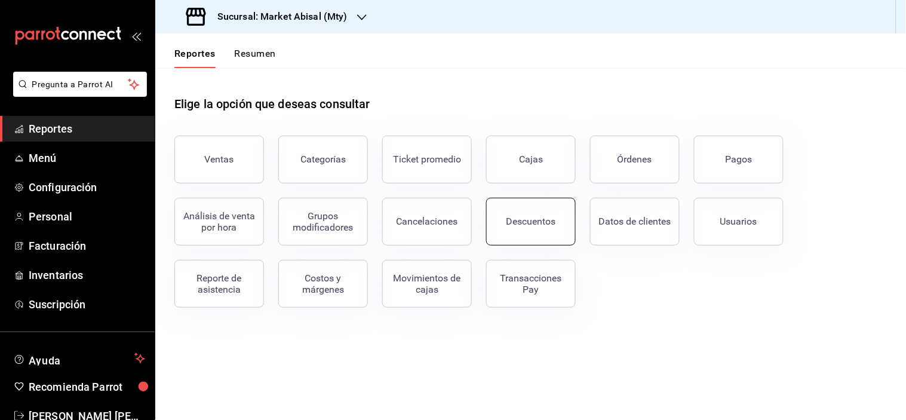
click at [528, 221] on div "Descuentos" at bounding box center [531, 221] width 50 height 11
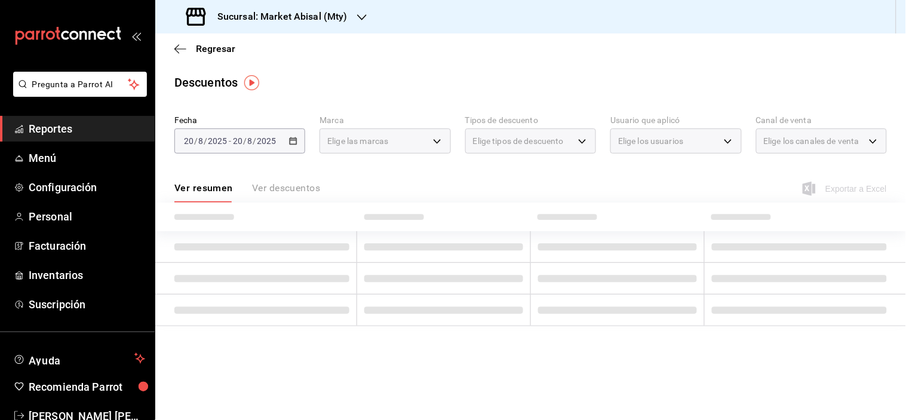
click at [294, 134] on div "[DATE] [DATE] - [DATE] [DATE]" at bounding box center [239, 140] width 131 height 25
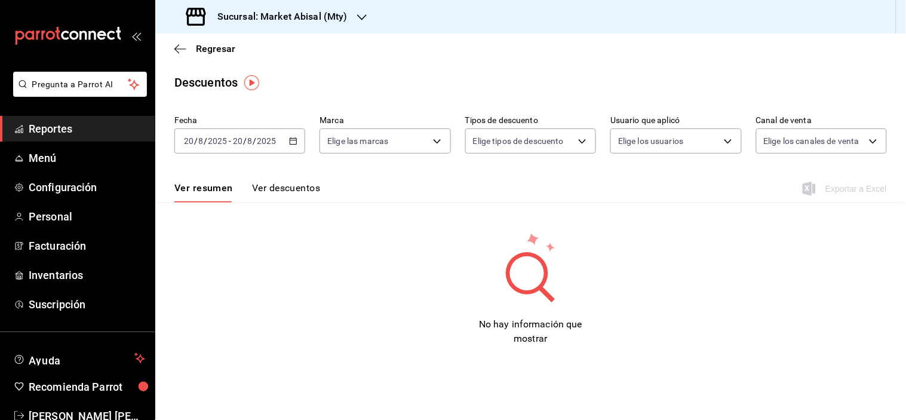
click at [296, 146] on div "[DATE] [DATE] - [DATE] [DATE]" at bounding box center [239, 140] width 131 height 25
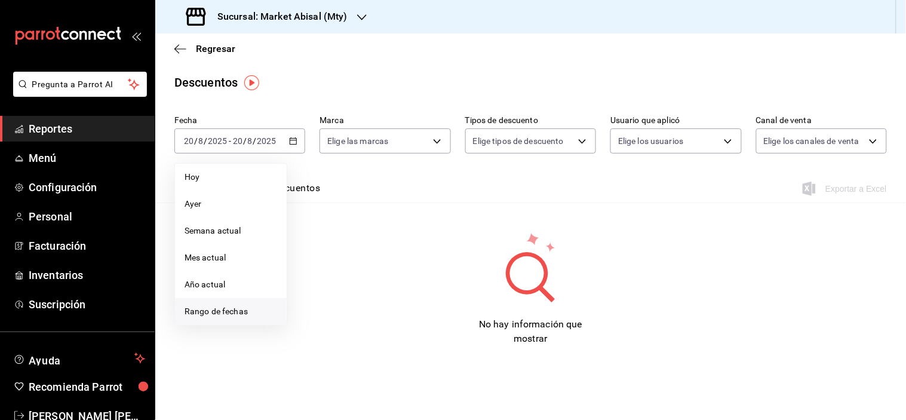
click at [240, 306] on span "Rango de fechas" at bounding box center [230, 311] width 93 height 13
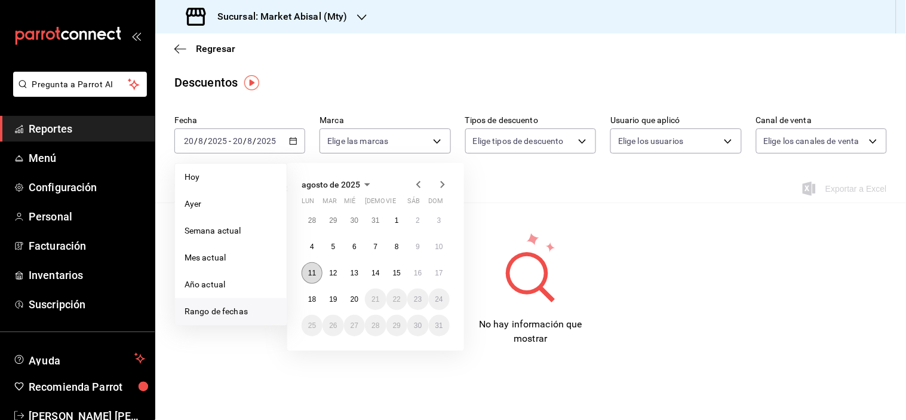
click at [307, 267] on button "11" at bounding box center [312, 272] width 21 height 21
click at [440, 266] on button "17" at bounding box center [439, 272] width 21 height 21
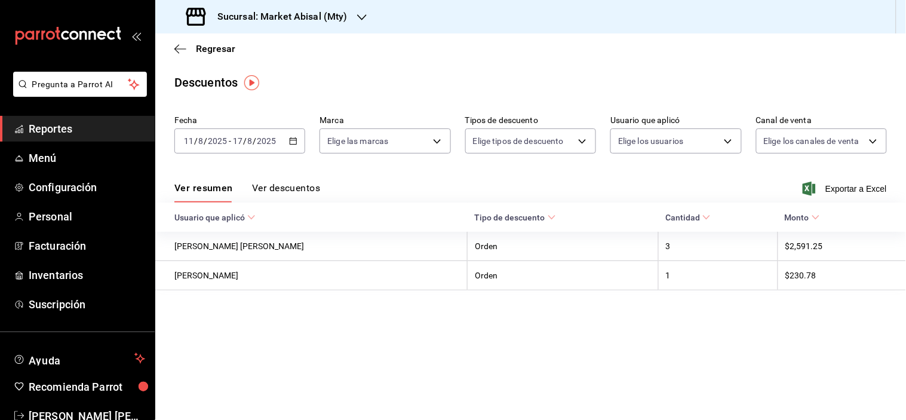
click at [264, 182] on div "Ver resumen Ver descuentos Exportar a Excel" at bounding box center [530, 185] width 751 height 35
drag, startPoint x: 266, startPoint y: 184, endPoint x: 293, endPoint y: 186, distance: 26.9
click at [267, 184] on button "Ver descuentos" at bounding box center [286, 192] width 68 height 20
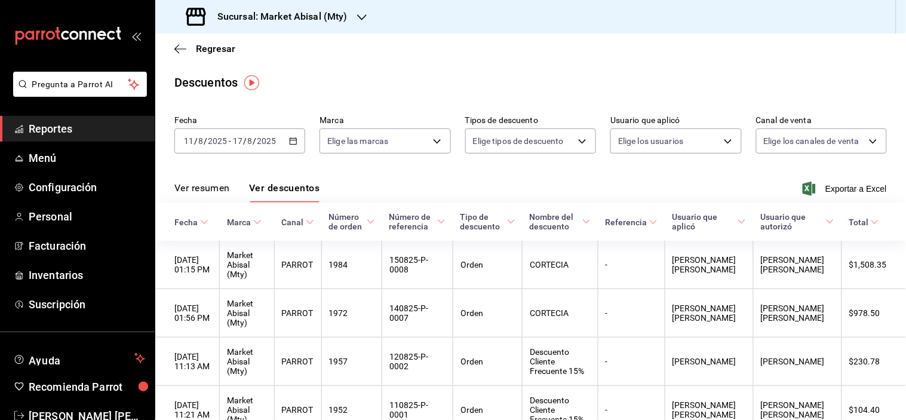
click at [838, 185] on span "Exportar a Excel" at bounding box center [846, 189] width 82 height 14
click at [178, 39] on div "Regresar" at bounding box center [530, 48] width 751 height 30
click at [175, 48] on icon "button" at bounding box center [176, 48] width 5 height 9
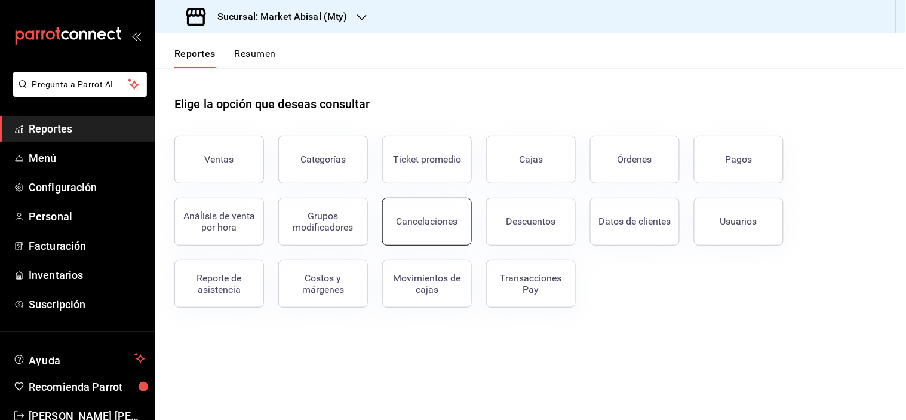
click at [456, 227] on button "Cancelaciones" at bounding box center [427, 222] width 90 height 48
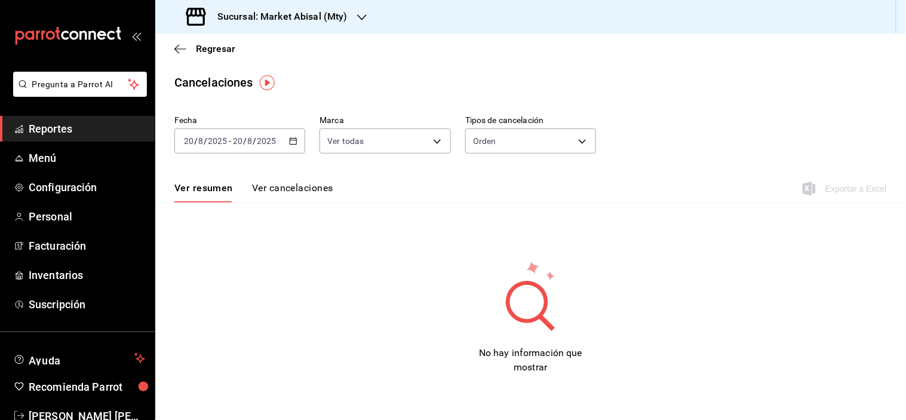
click at [290, 139] on icon "button" at bounding box center [293, 141] width 8 height 8
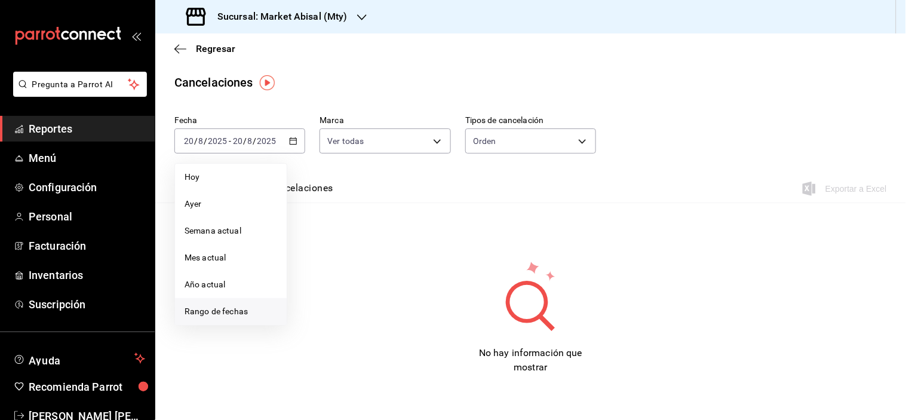
click at [248, 303] on li "Rango de fechas" at bounding box center [231, 311] width 112 height 27
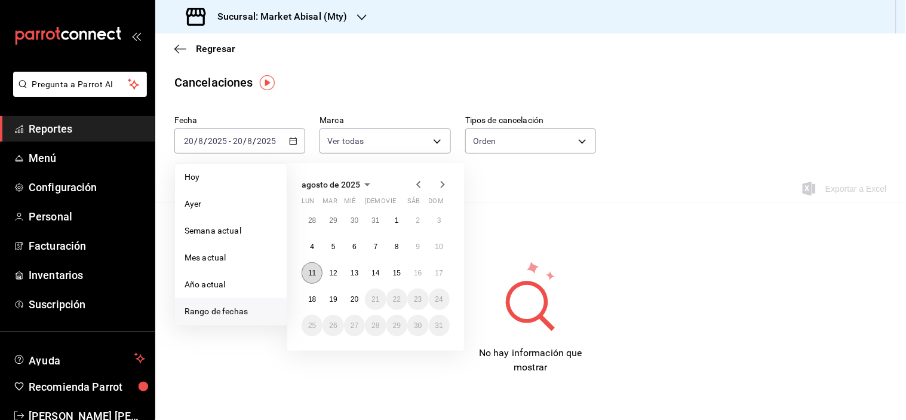
click at [313, 272] on abbr "11" at bounding box center [312, 273] width 8 height 8
click at [438, 270] on abbr "17" at bounding box center [439, 273] width 8 height 8
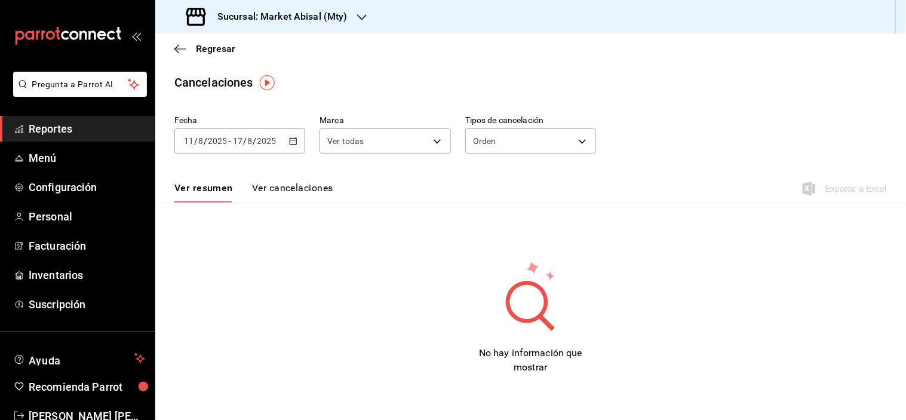
click at [287, 183] on button "Ver cancelaciones" at bounding box center [292, 192] width 81 height 20
drag, startPoint x: 380, startPoint y: 206, endPoint x: 353, endPoint y: 159, distance: 54.0
click at [380, 206] on div "Fecha [DATE] [DATE] - [DATE] [DATE] Marca Ver todas [object Object] Tipos de ca…" at bounding box center [530, 242] width 751 height 264
click at [178, 45] on icon "button" at bounding box center [180, 49] width 12 height 11
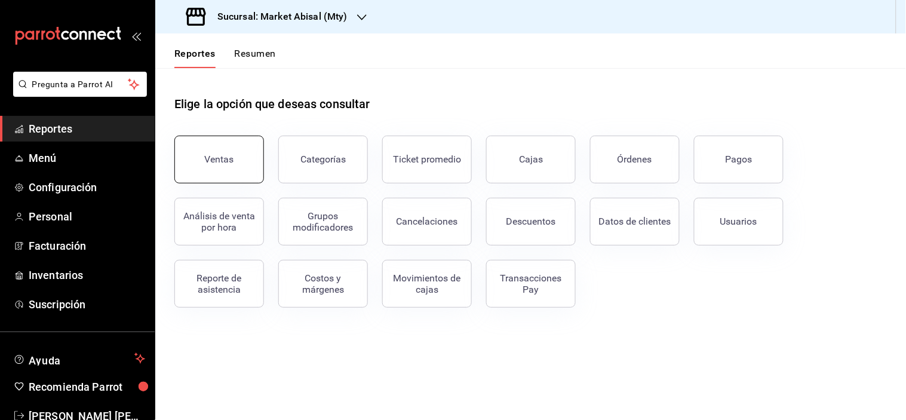
click at [215, 160] on div "Ventas" at bounding box center [219, 158] width 29 height 11
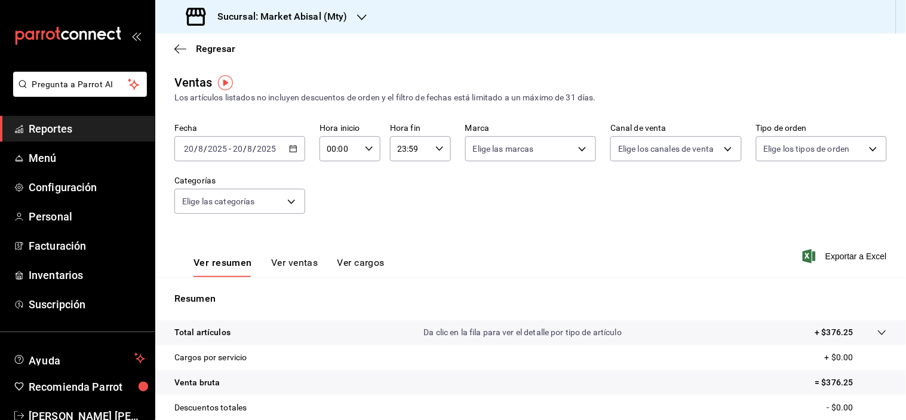
click at [290, 147] on icon "button" at bounding box center [293, 148] width 8 height 8
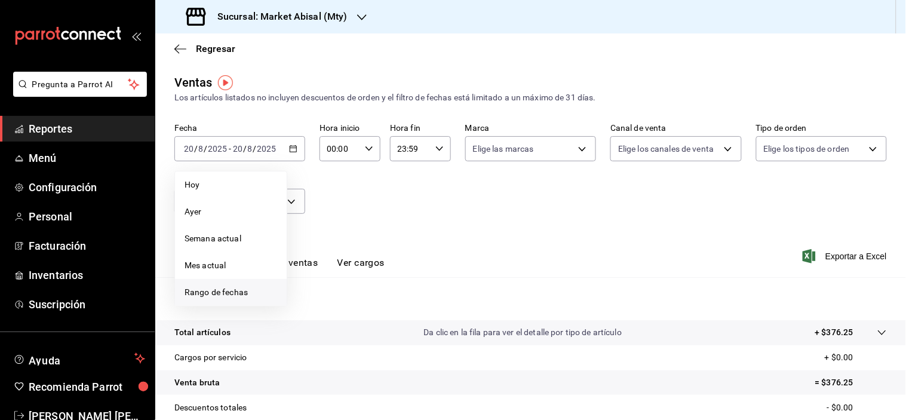
click at [246, 286] on span "Rango de fechas" at bounding box center [230, 292] width 93 height 13
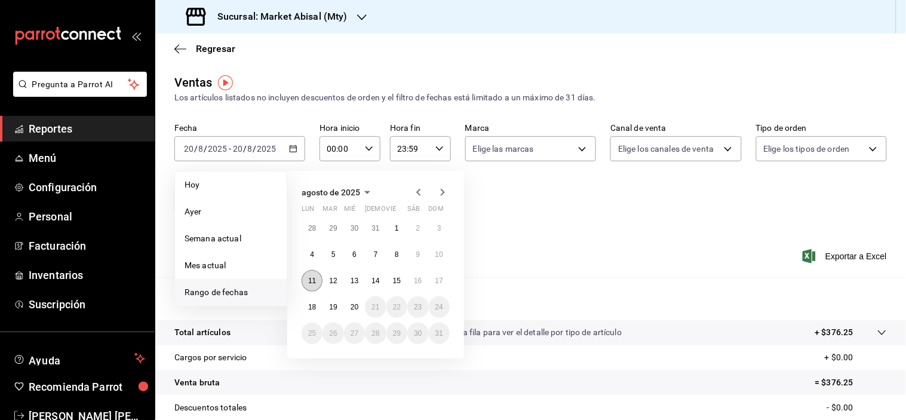
click at [313, 275] on button "11" at bounding box center [312, 280] width 21 height 21
click at [439, 277] on abbr "17" at bounding box center [439, 280] width 8 height 8
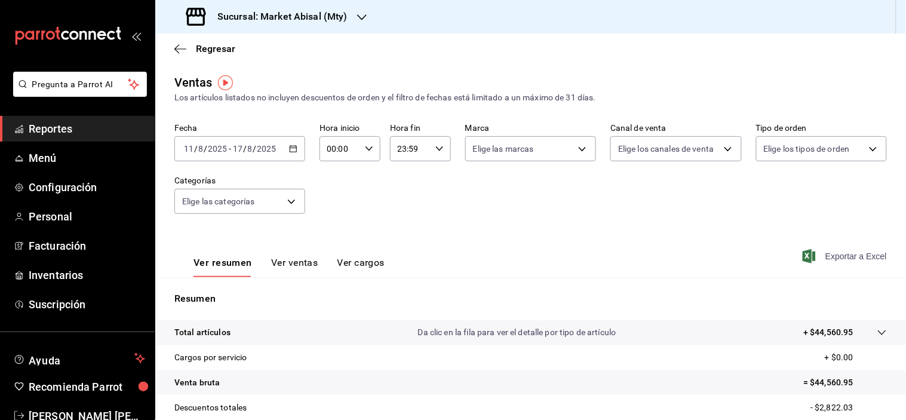
click at [862, 254] on span "Exportar a Excel" at bounding box center [846, 256] width 82 height 14
click at [174, 49] on div "Regresar" at bounding box center [530, 48] width 751 height 30
click at [186, 49] on icon "button" at bounding box center [180, 48] width 12 height 1
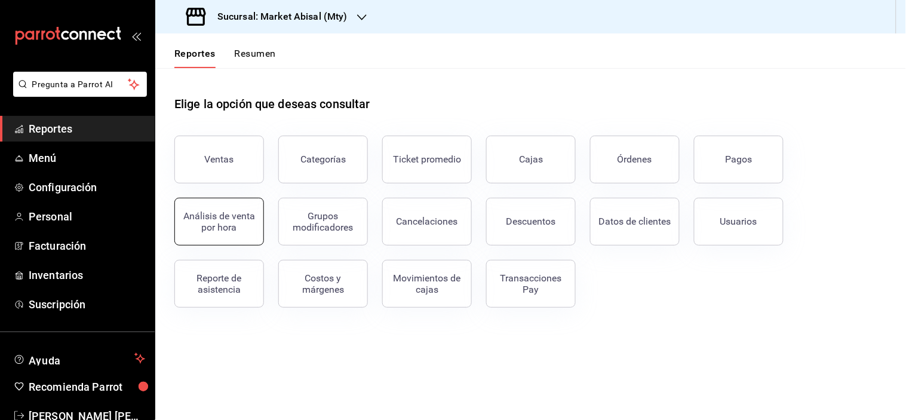
click at [237, 225] on div "Análisis de venta por hora" at bounding box center [219, 221] width 74 height 23
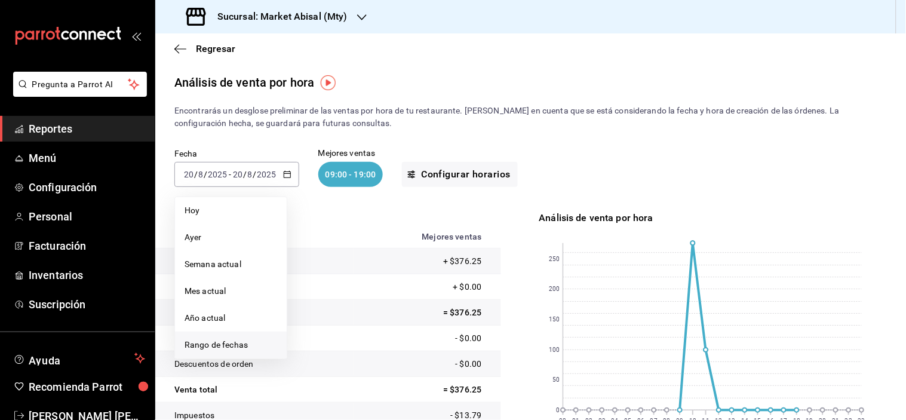
click at [225, 343] on span "Rango de fechas" at bounding box center [230, 345] width 93 height 13
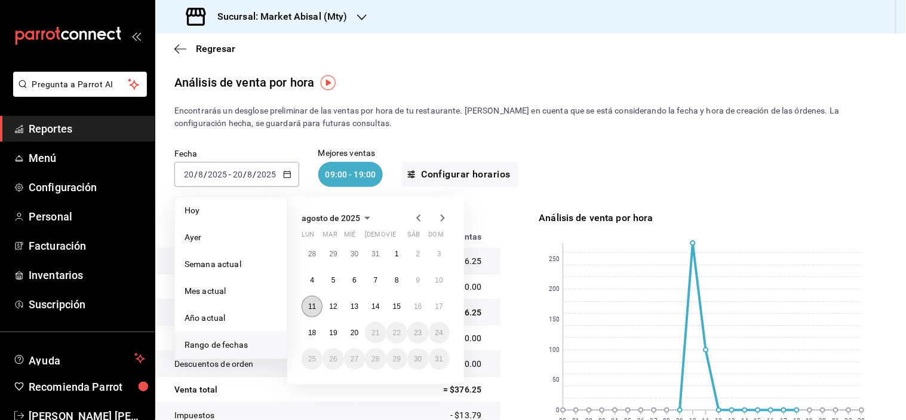
click at [310, 308] on abbr "11" at bounding box center [312, 306] width 8 height 8
click at [430, 303] on button "17" at bounding box center [439, 306] width 21 height 21
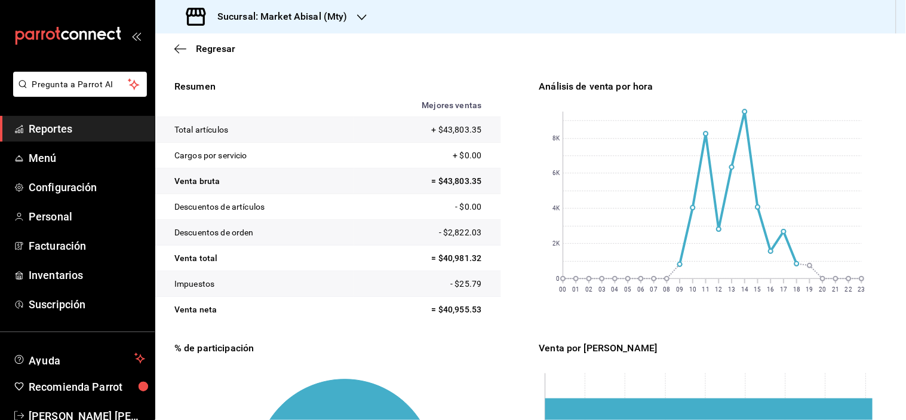
scroll to position [133, 0]
